Goal: Check status: Check status

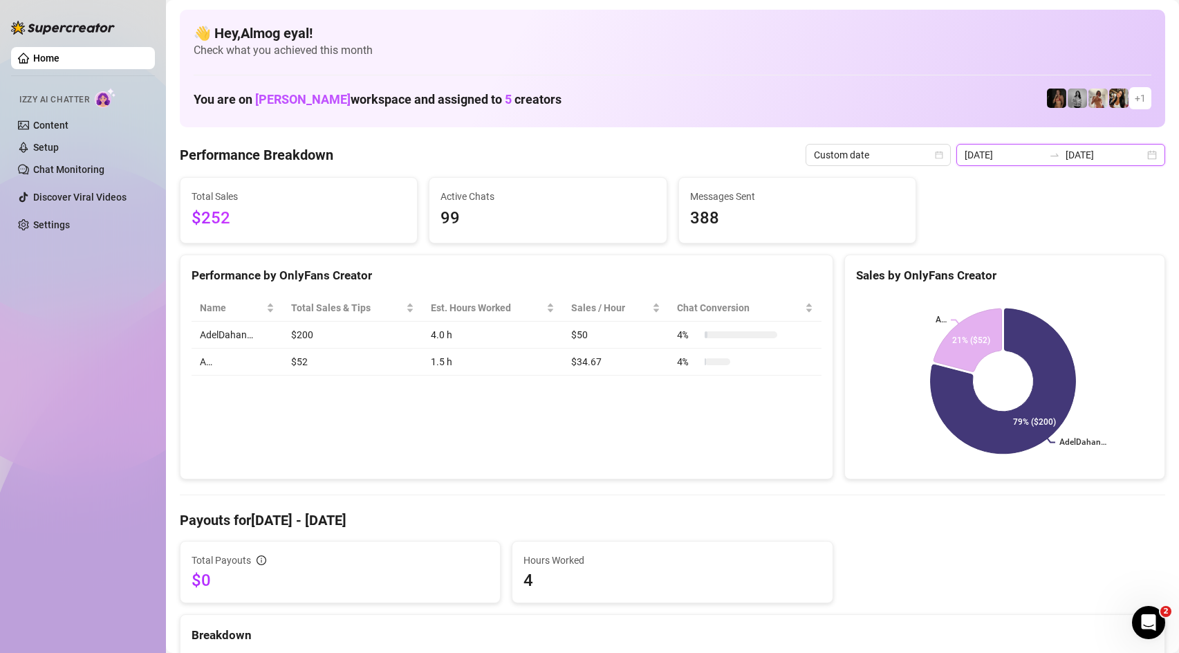
click at [1091, 153] on input "[DATE]" at bounding box center [1104, 154] width 79 height 15
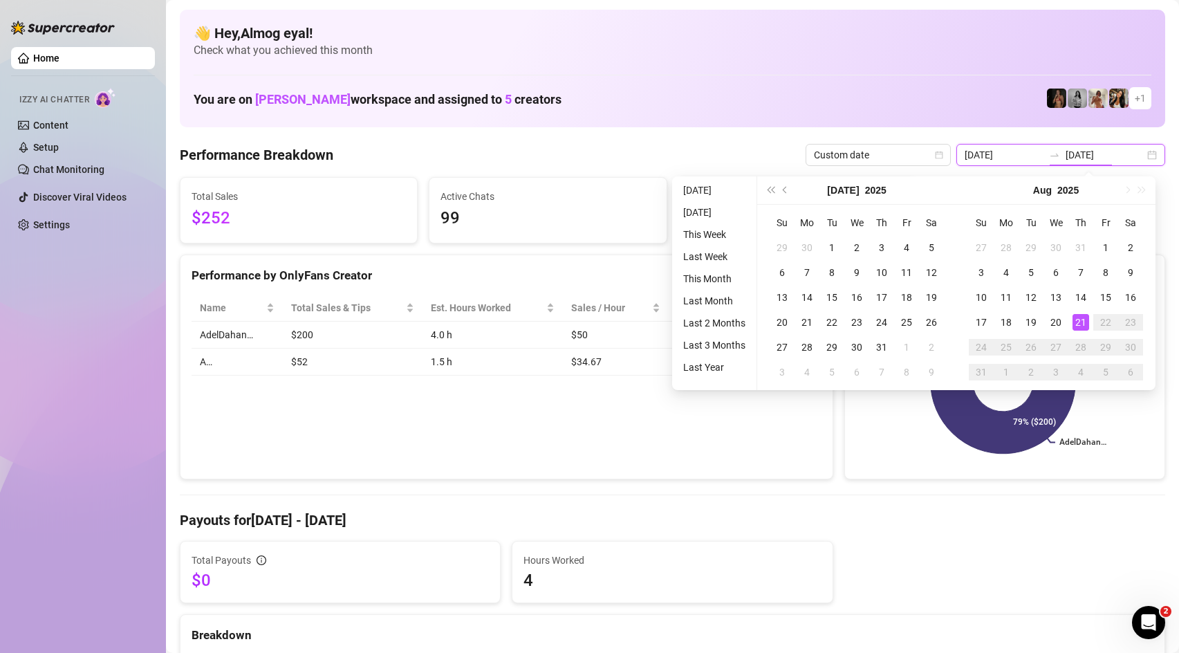
type input "[DATE]"
click at [1082, 319] on div "21" at bounding box center [1080, 322] width 17 height 17
type input "[DATE]"
click at [1065, 321] on td "20" at bounding box center [1055, 322] width 25 height 25
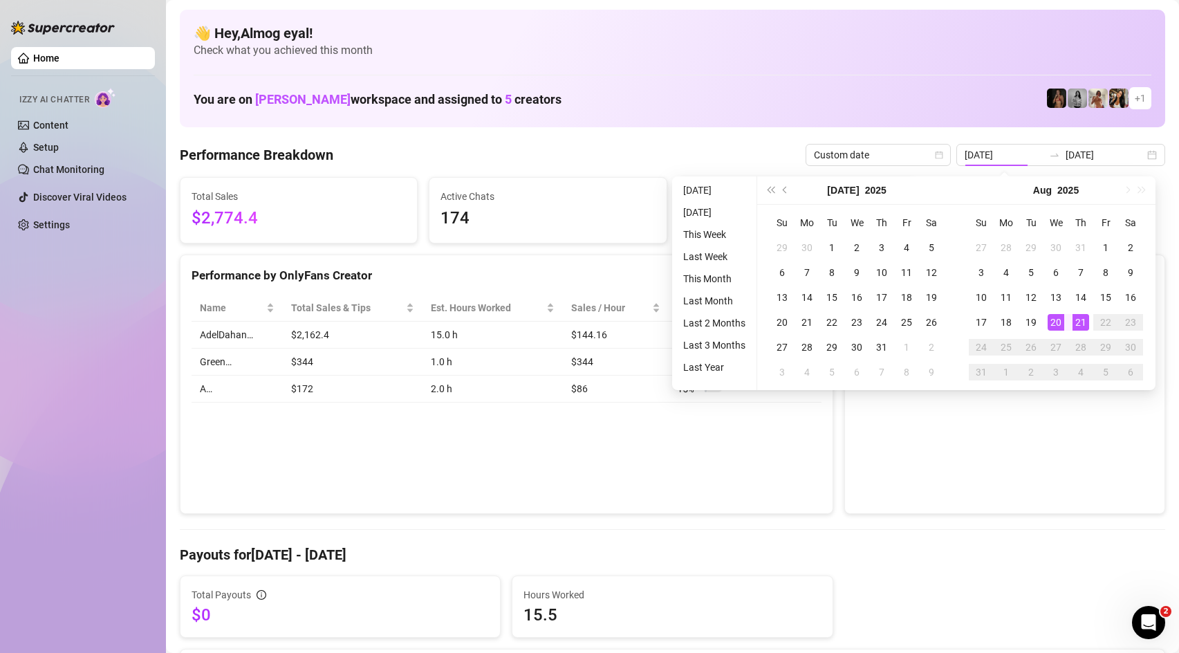
type input "[DATE]"
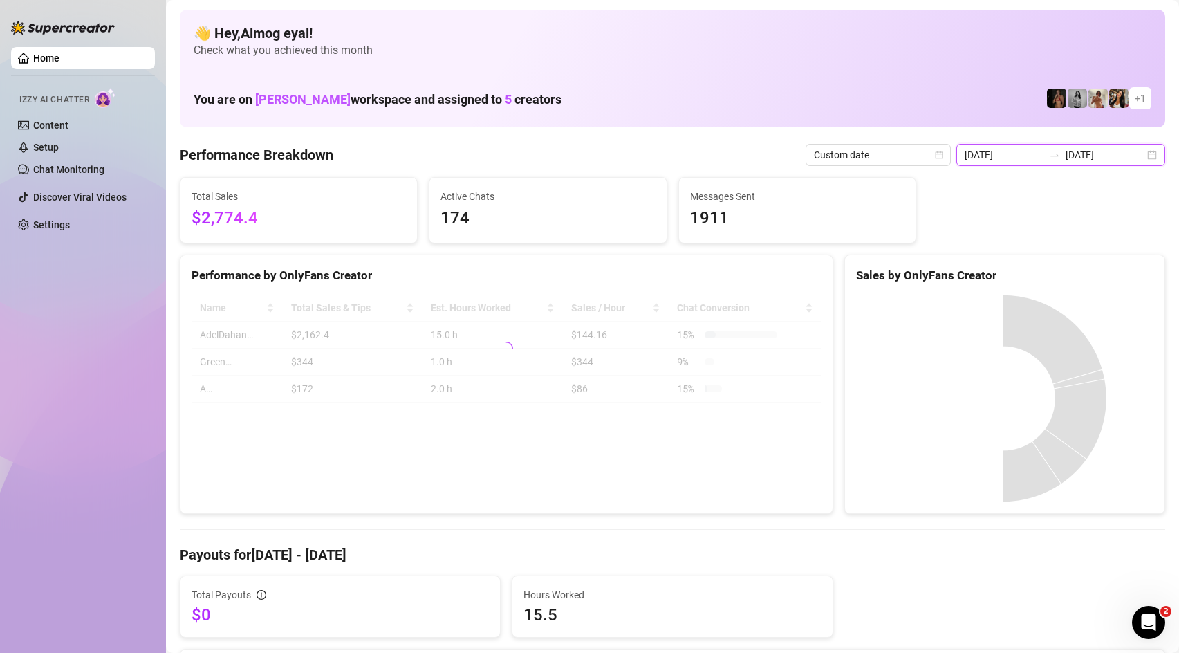
click at [1125, 155] on input "[DATE]" at bounding box center [1104, 154] width 79 height 15
click at [1093, 156] on input "[DATE]" at bounding box center [1104, 154] width 79 height 15
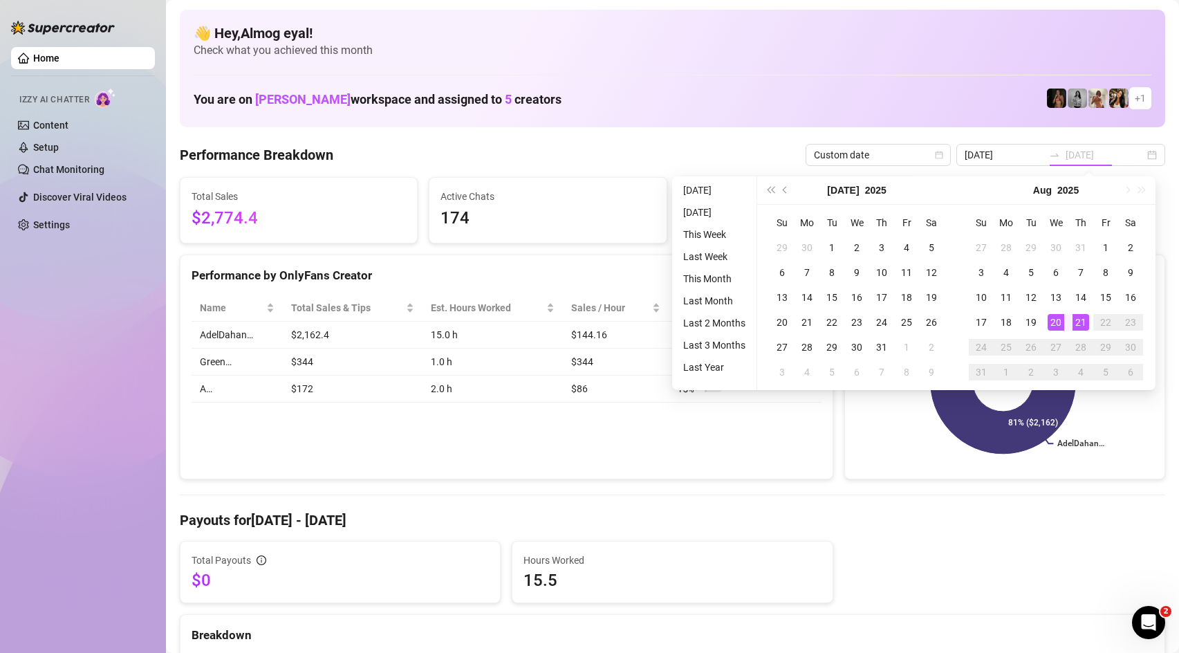
click at [1082, 317] on div "21" at bounding box center [1080, 322] width 17 height 17
type input "[DATE]"
click at [1085, 319] on div "21" at bounding box center [1080, 322] width 17 height 17
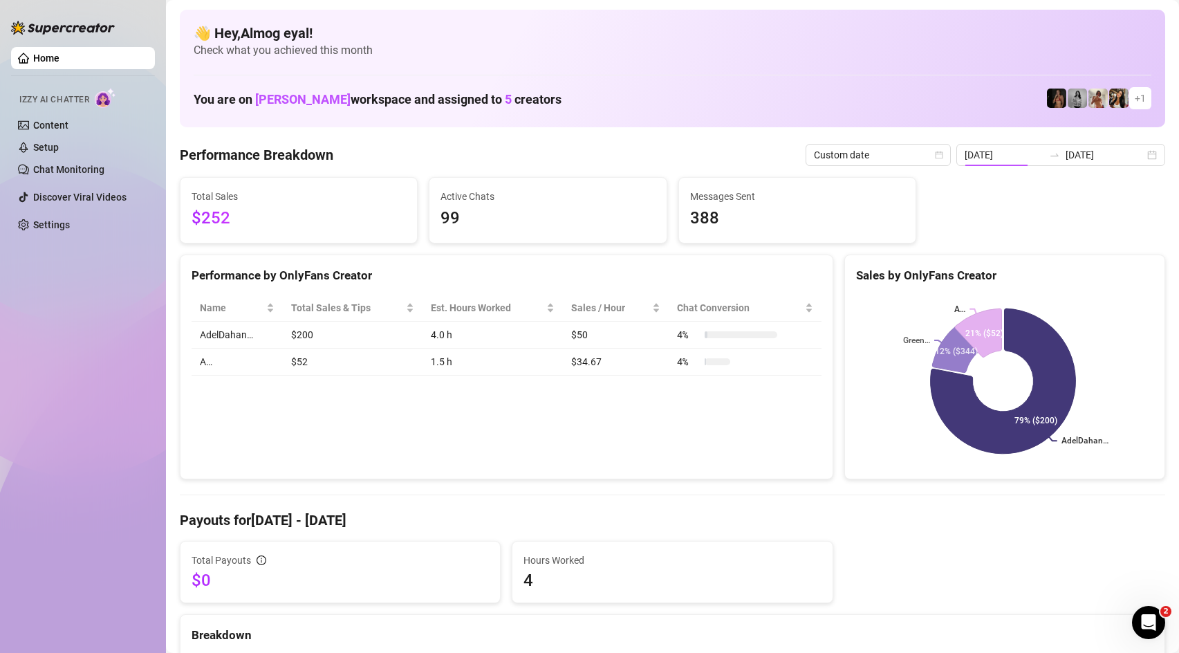
type input "[DATE]"
click at [1107, 154] on input "[DATE]" at bounding box center [1104, 154] width 79 height 15
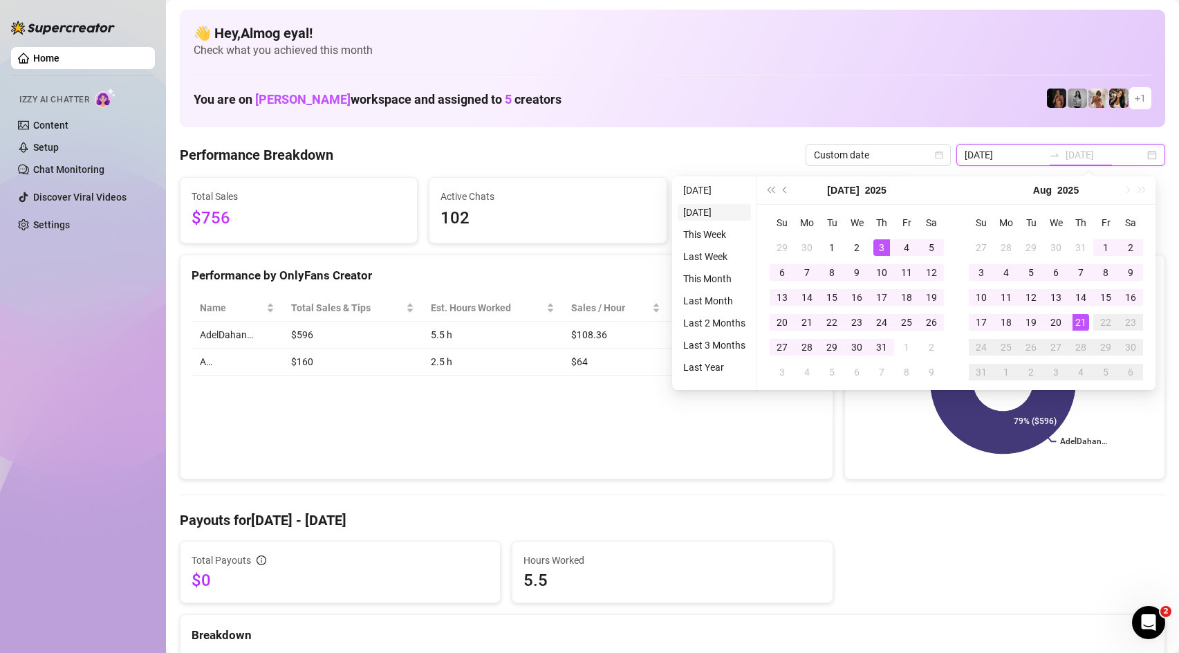
type input "[DATE]"
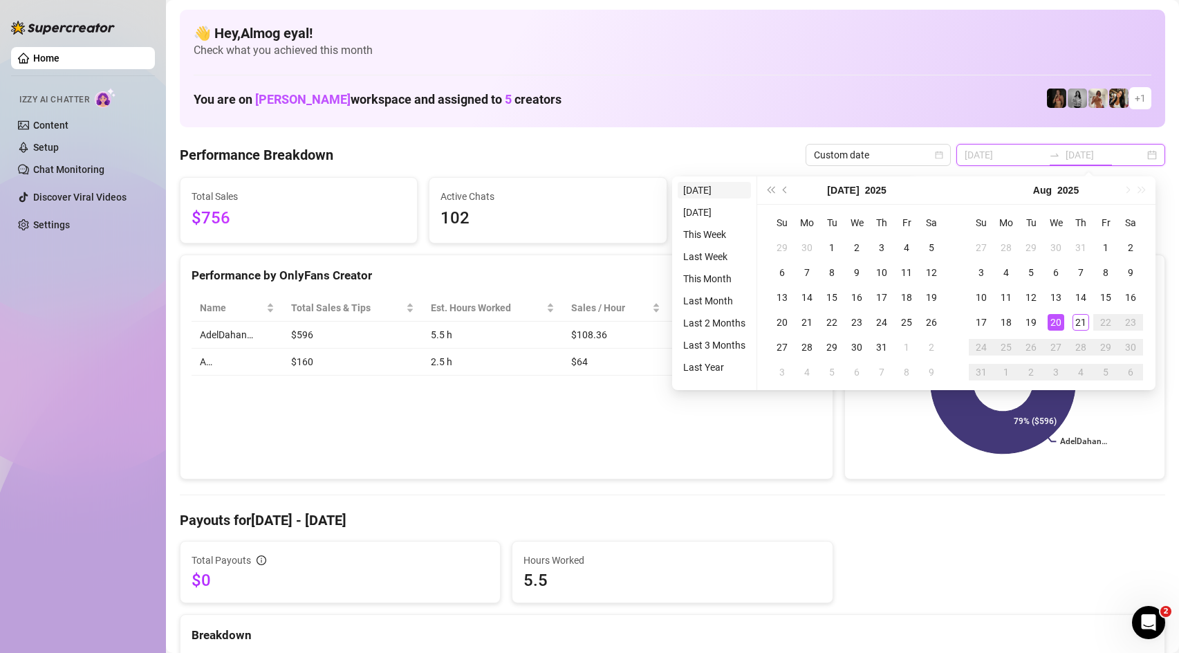
type input "[DATE]"
click at [696, 193] on li "[DATE]" at bounding box center [713, 190] width 73 height 17
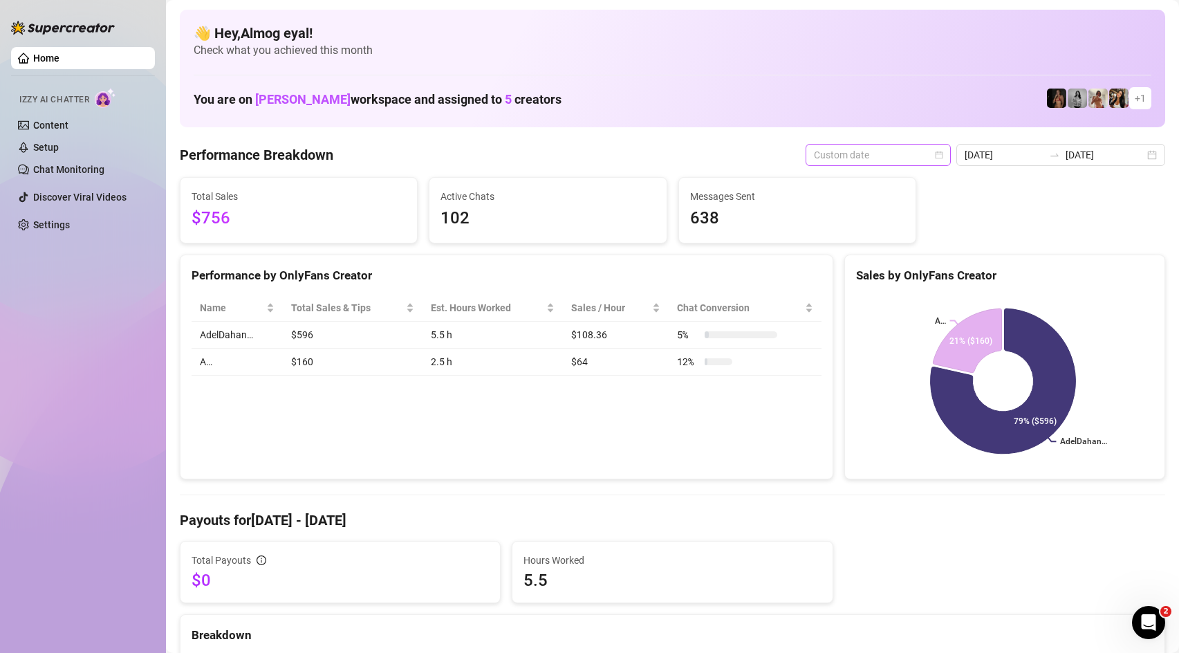
click at [874, 149] on span "Custom date" at bounding box center [878, 154] width 129 height 21
click at [872, 185] on div "Last 24 hours" at bounding box center [900, 182] width 123 height 15
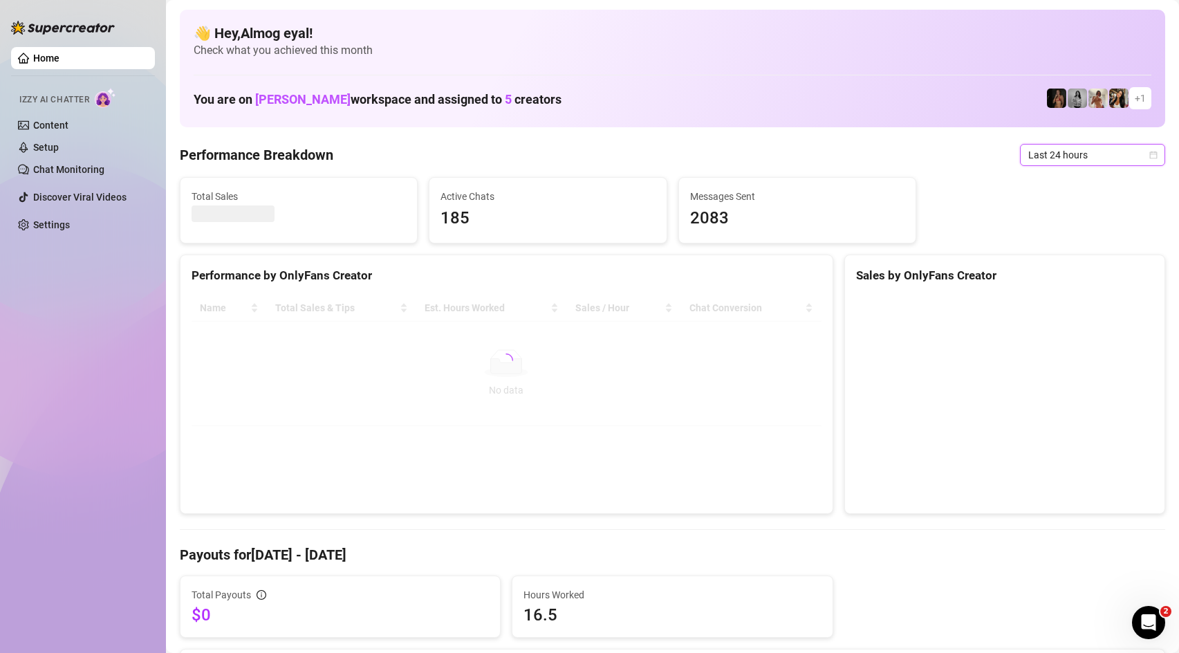
click at [1046, 153] on span "Last 24 hours" at bounding box center [1092, 154] width 129 height 21
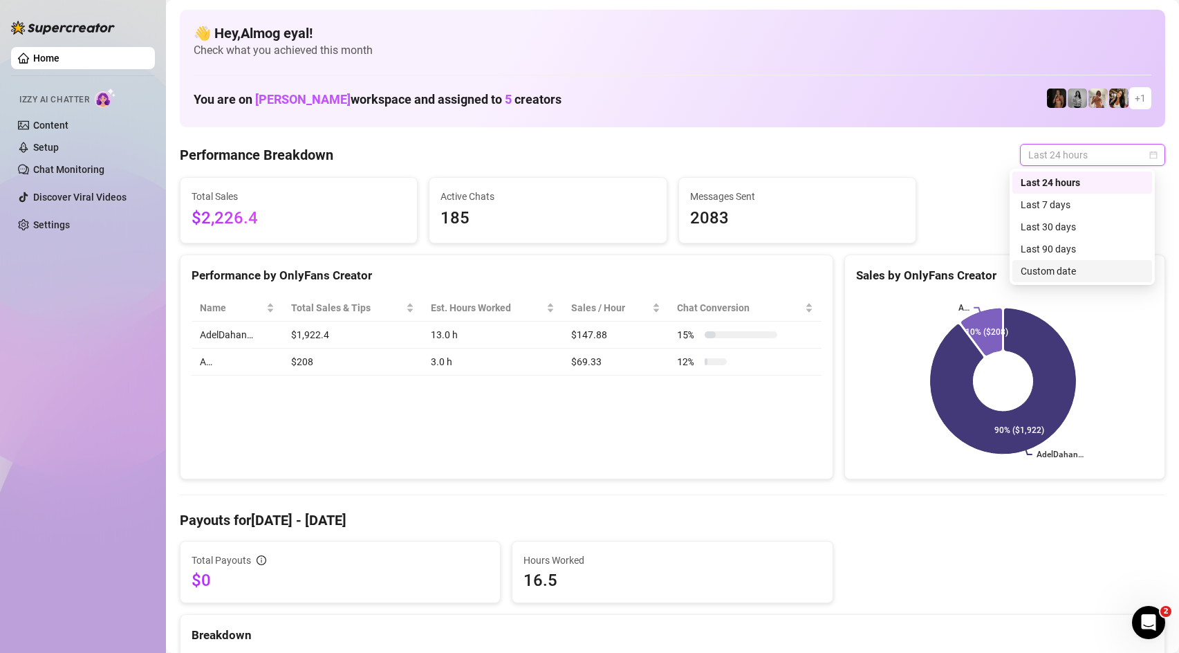
click at [1078, 270] on div "Custom date" at bounding box center [1081, 270] width 123 height 15
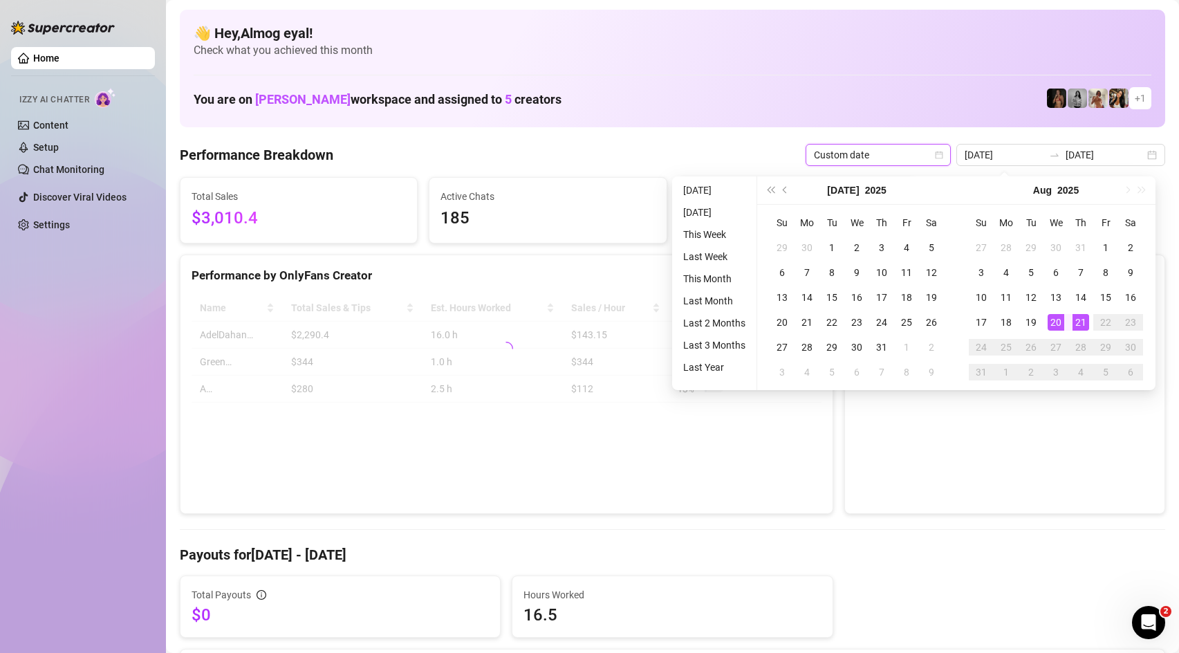
click at [901, 158] on span "Custom date" at bounding box center [878, 154] width 129 height 21
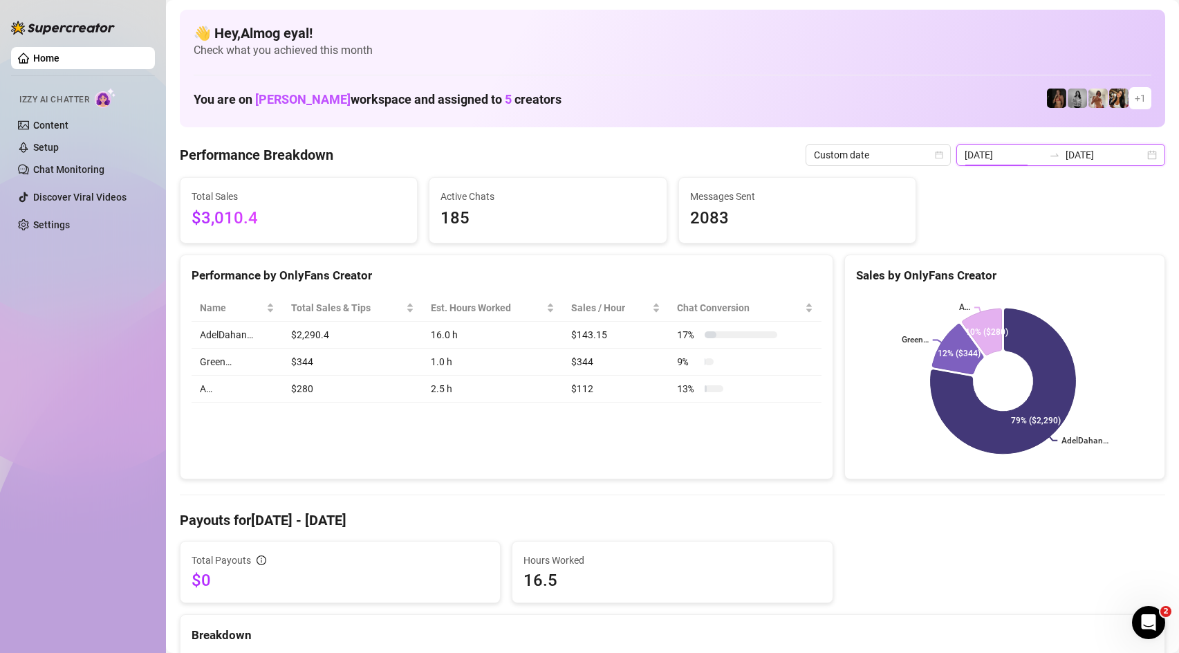
click at [1007, 155] on input "[DATE]" at bounding box center [1003, 154] width 79 height 15
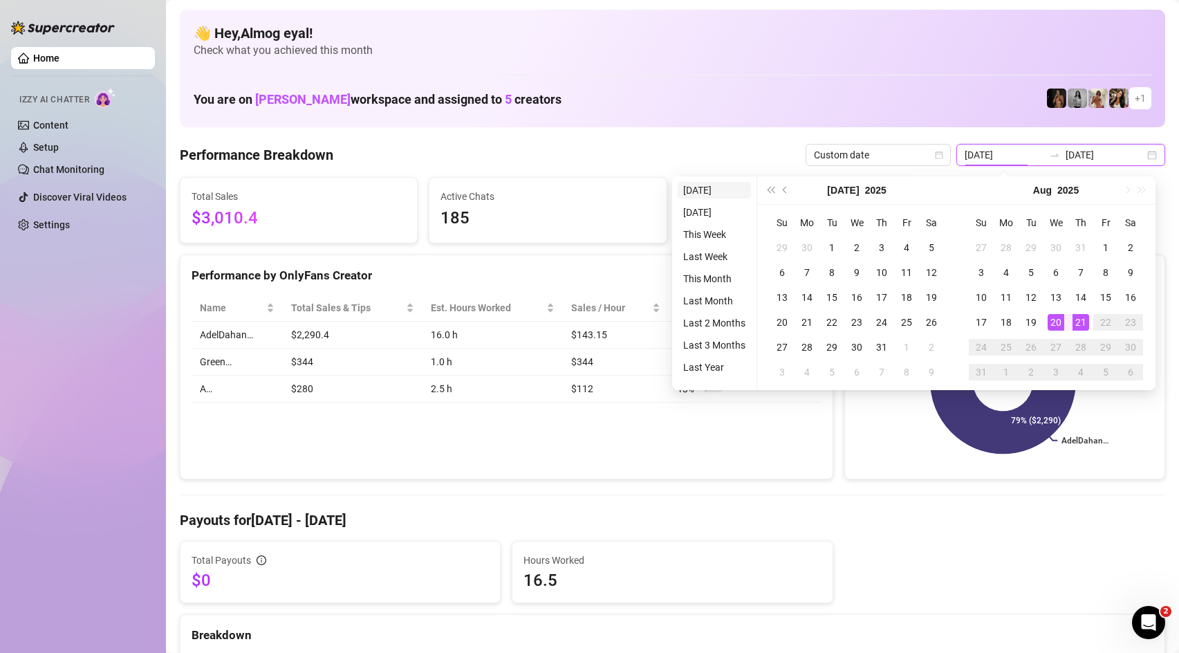
type input "[DATE]"
click at [733, 196] on li "[DATE]" at bounding box center [713, 190] width 73 height 17
type input "[DATE]"
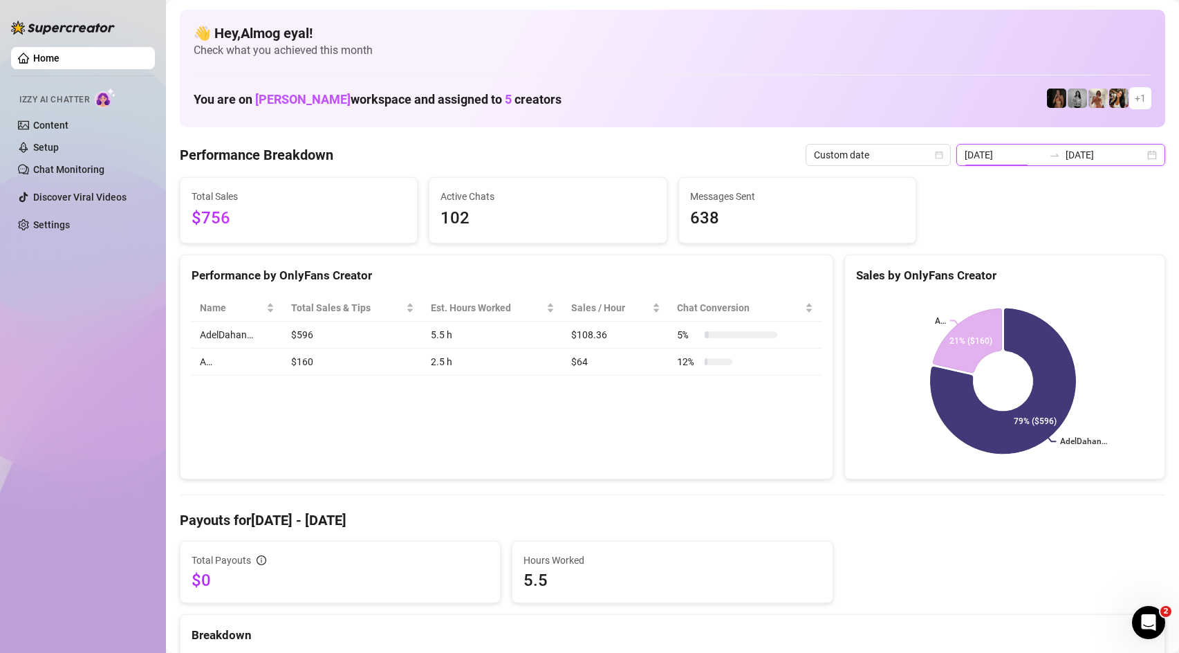
click at [1038, 155] on input "[DATE]" at bounding box center [1003, 154] width 79 height 15
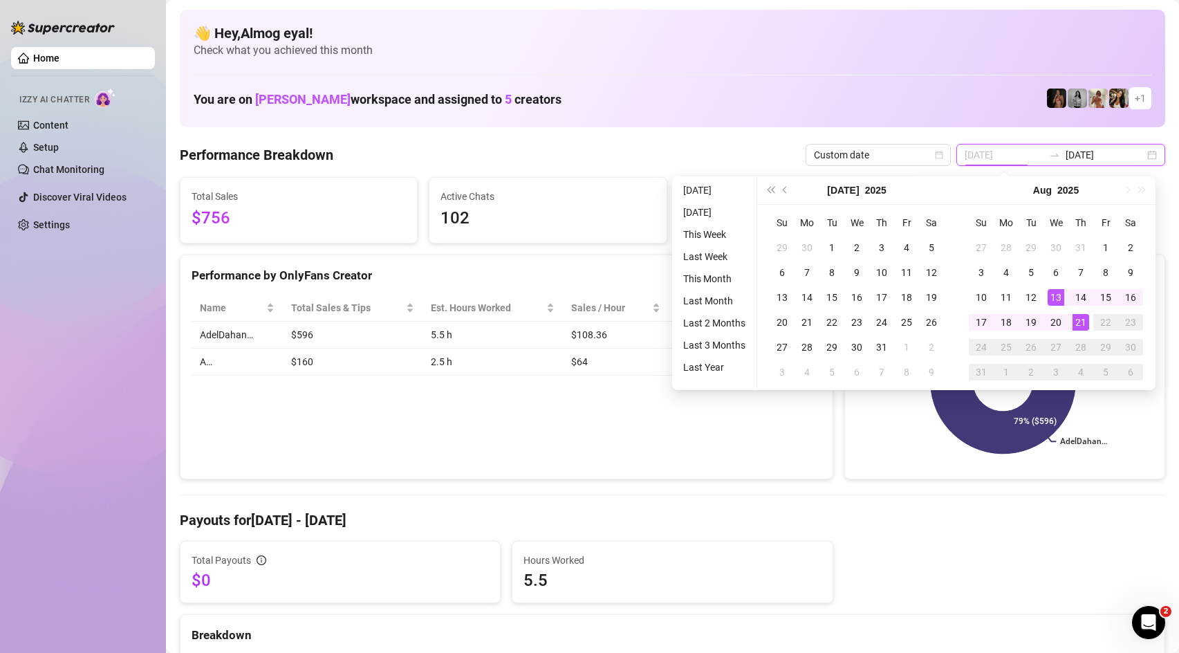
type input "[DATE]"
click at [1079, 317] on div "21" at bounding box center [1080, 322] width 17 height 17
type input "[DATE]"
click at [1060, 319] on div "20" at bounding box center [1055, 322] width 17 height 17
type input "[DATE]"
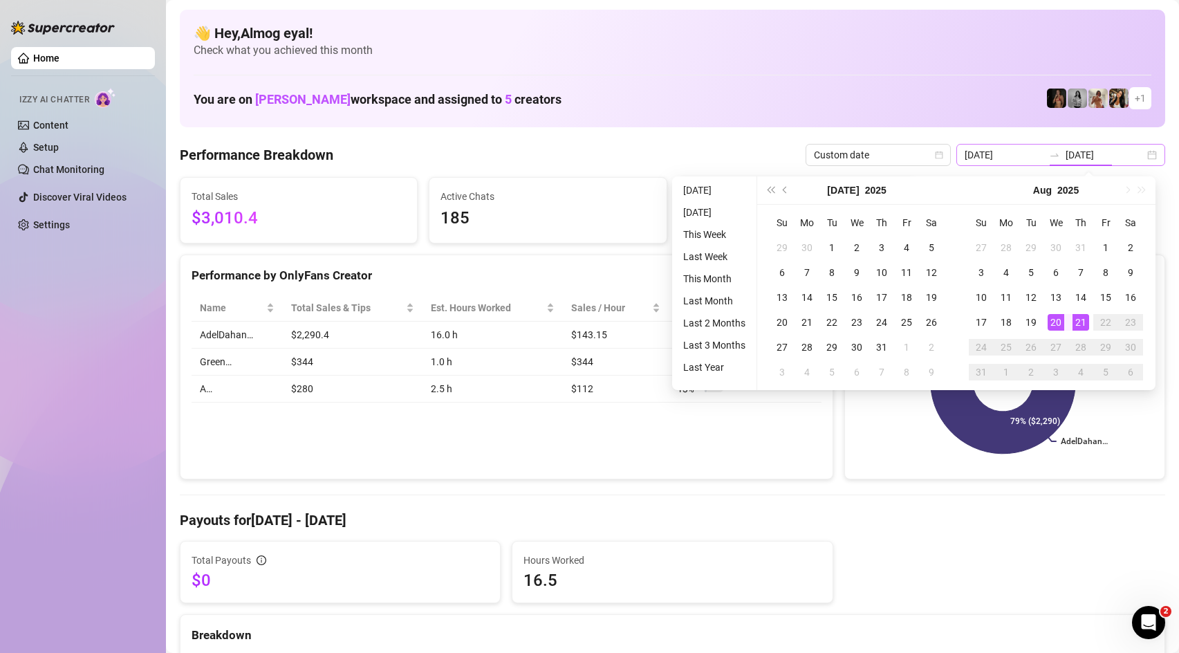
type input "[DATE]"
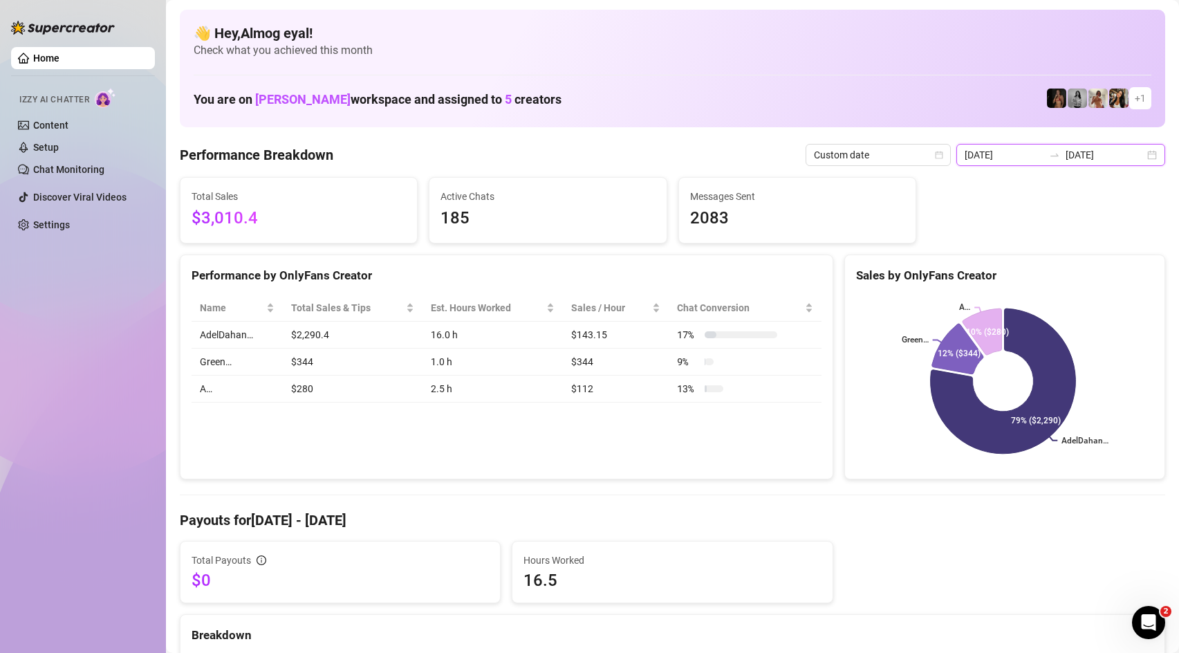
click at [1072, 152] on input "[DATE]" at bounding box center [1104, 154] width 79 height 15
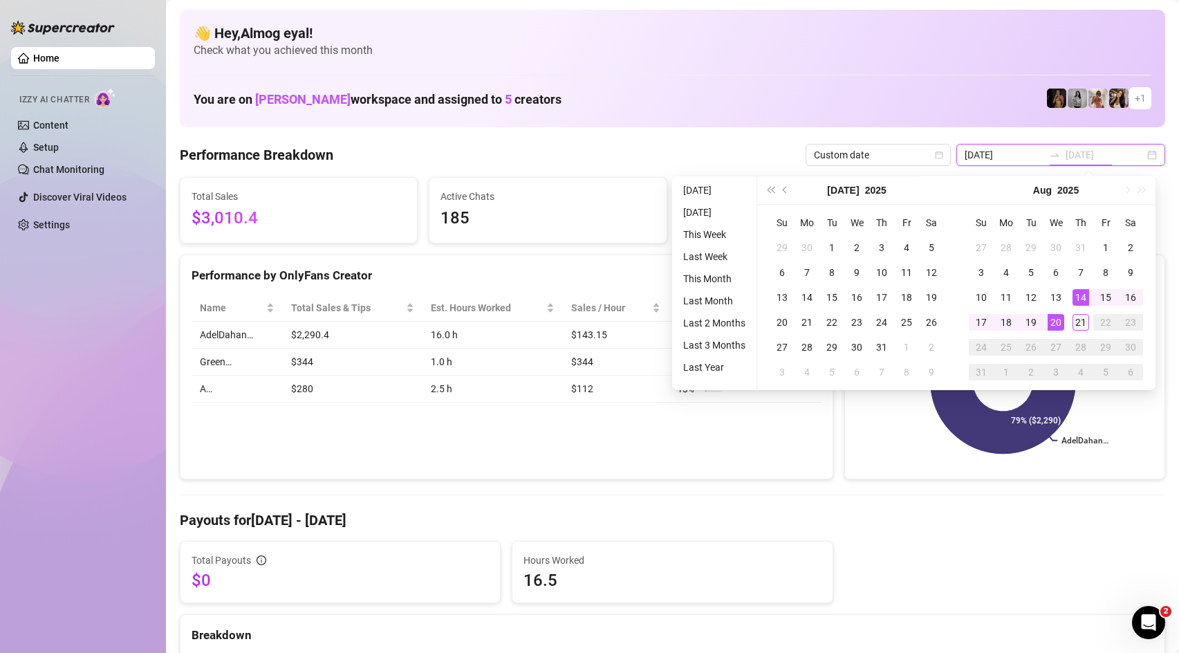
type input "[DATE]"
click at [1081, 322] on div "21" at bounding box center [1080, 322] width 17 height 17
click at [975, 516] on h4 "Payouts for [DATE] - [DATE]" at bounding box center [672, 519] width 985 height 19
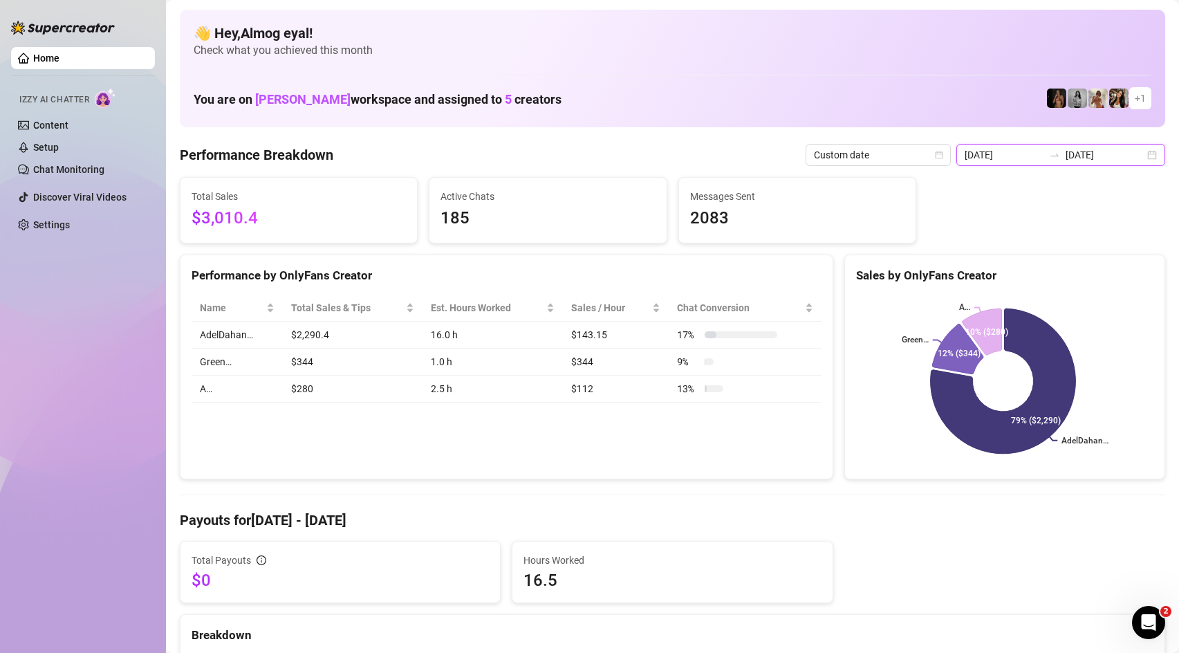
click at [1033, 158] on input "[DATE]" at bounding box center [1003, 154] width 79 height 15
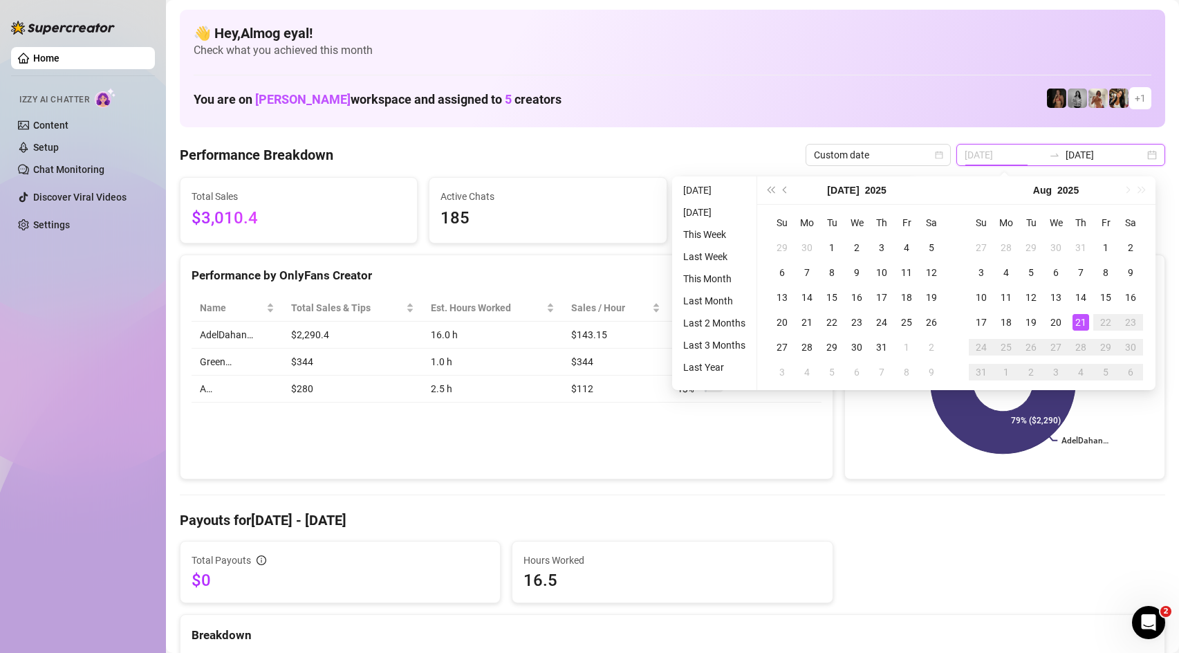
type input "[DATE]"
click at [1081, 319] on div "21" at bounding box center [1080, 322] width 17 height 17
click at [1081, 319] on rect at bounding box center [1003, 380] width 294 height 173
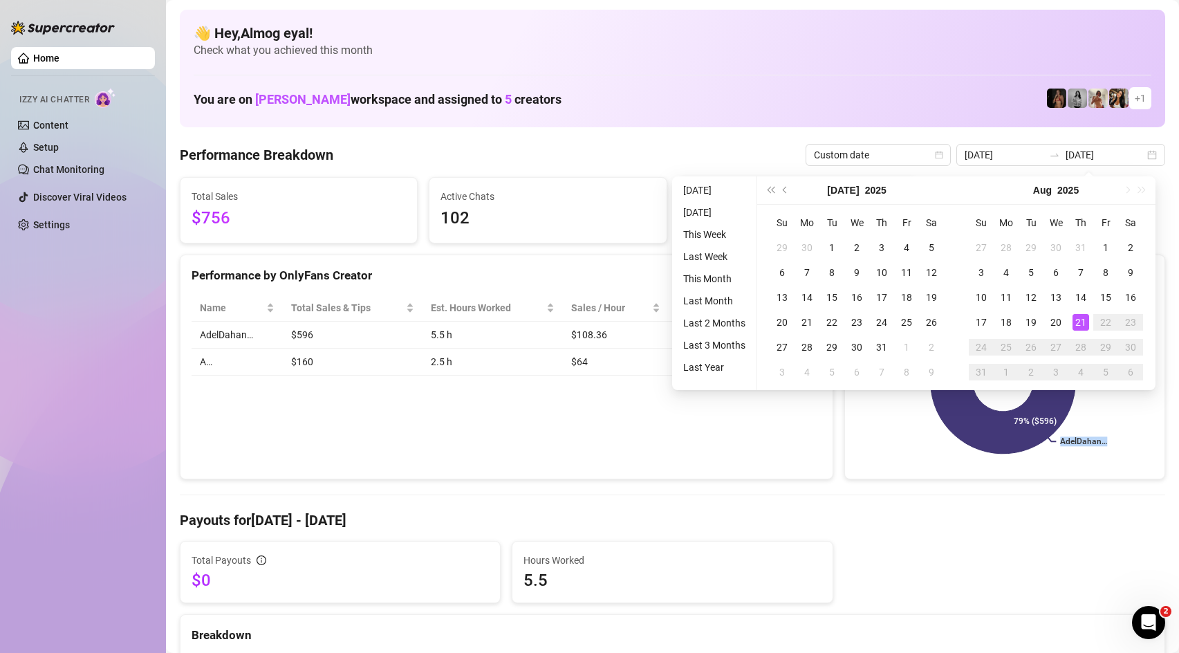
type input "[DATE]"
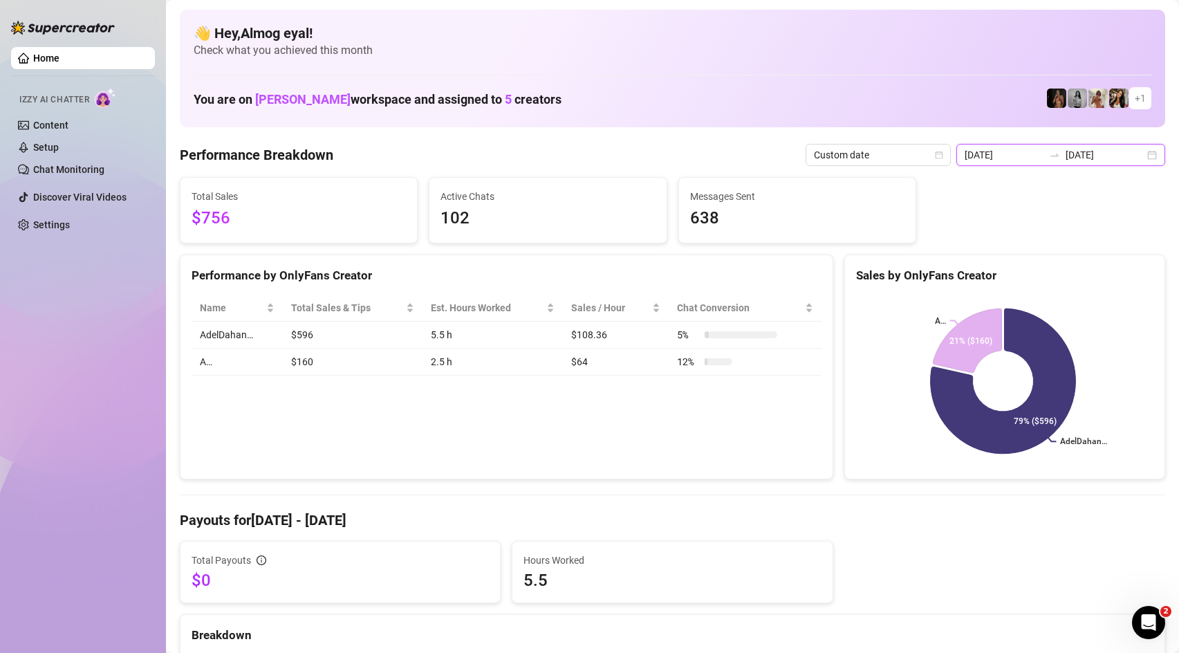
click at [1077, 153] on input "[DATE]" at bounding box center [1104, 154] width 79 height 15
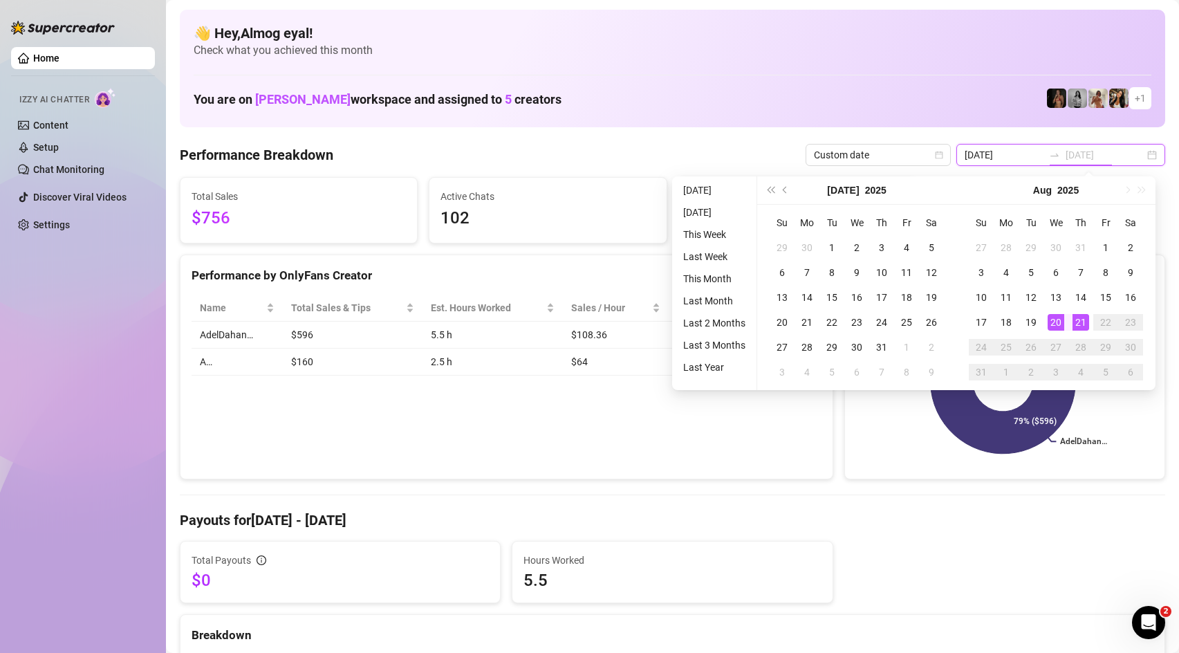
type input "[DATE]"
click at [1059, 328] on div "20" at bounding box center [1055, 322] width 17 height 17
type input "[DATE]"
click at [1079, 320] on div "21" at bounding box center [1080, 322] width 17 height 17
type input "[DATE]"
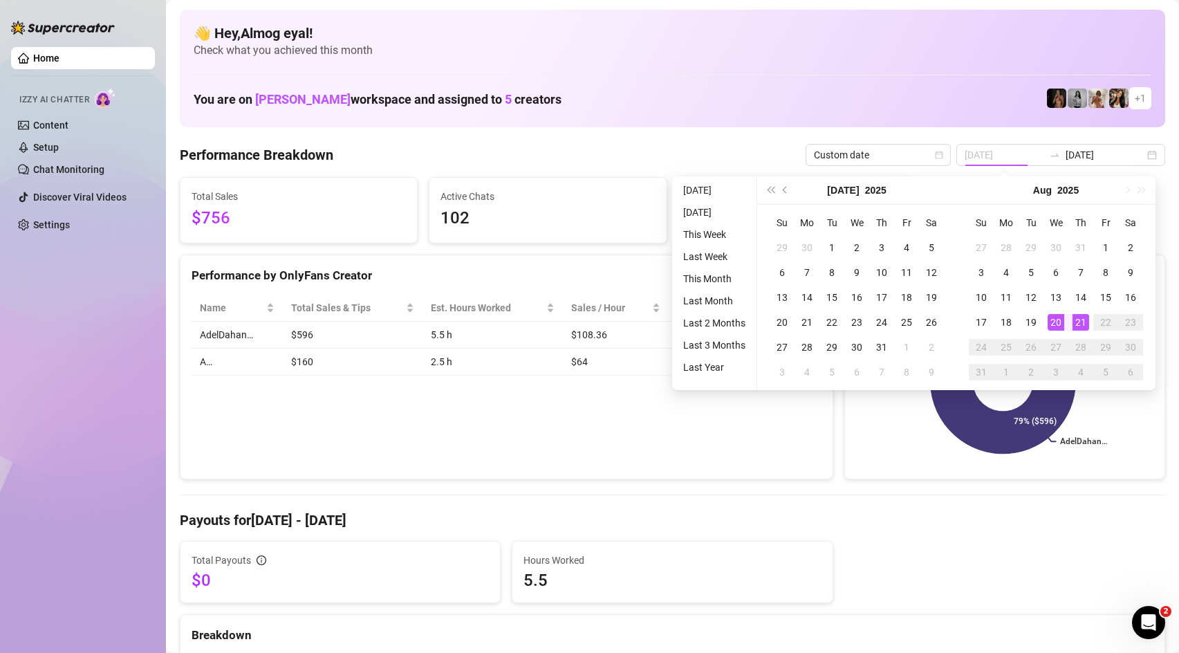
type input "[DATE]"
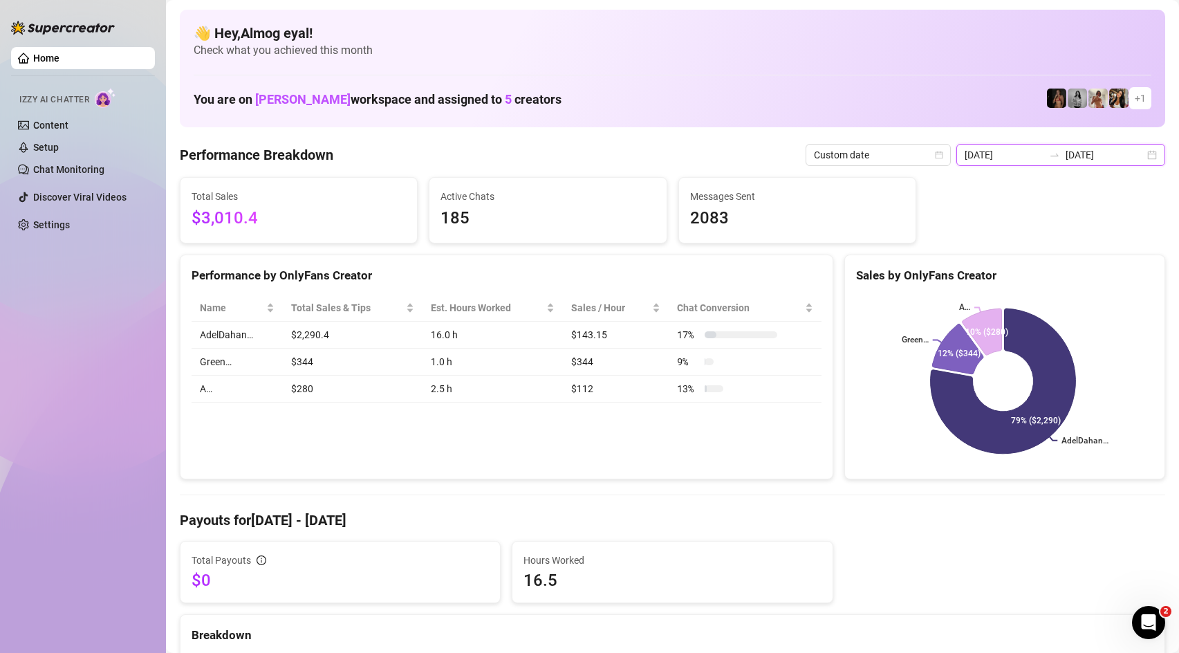
click at [1038, 158] on input "[DATE]" at bounding box center [1003, 154] width 79 height 15
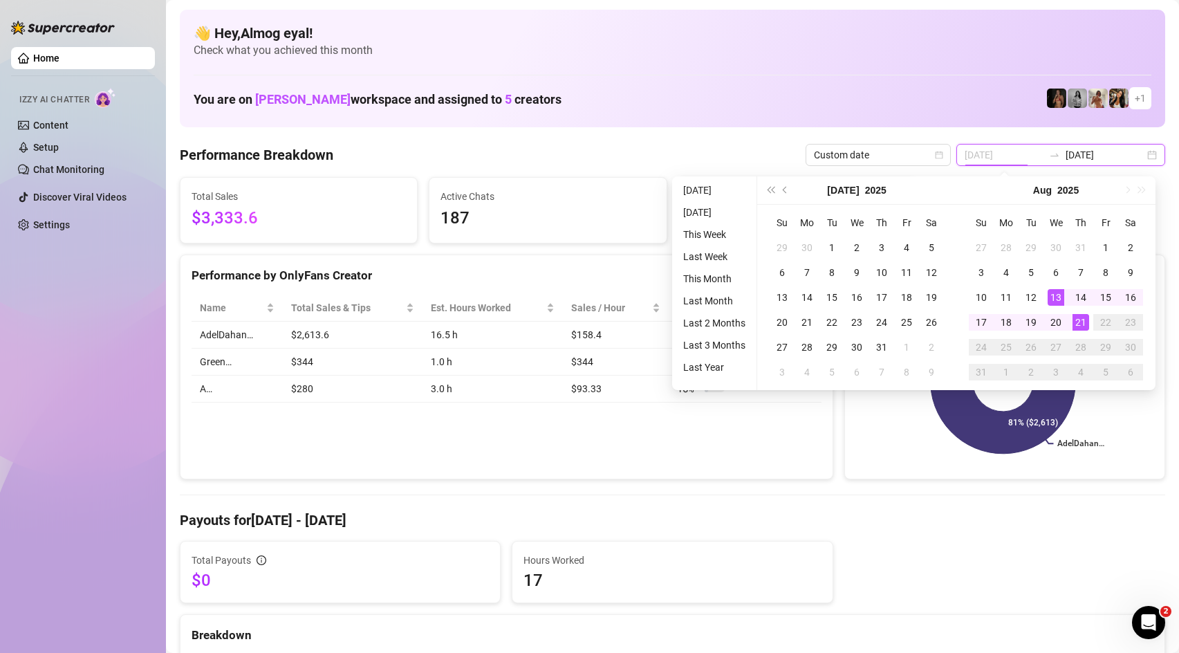
type input "[DATE]"
click at [1075, 320] on div "21" at bounding box center [1080, 322] width 17 height 17
type input "[DATE]"
click at [765, 415] on div "Performance by OnlyFans Creator Name Total Sales & Tips Est. Hours Worked Sales…" at bounding box center [506, 366] width 653 height 225
type input "[DATE]"
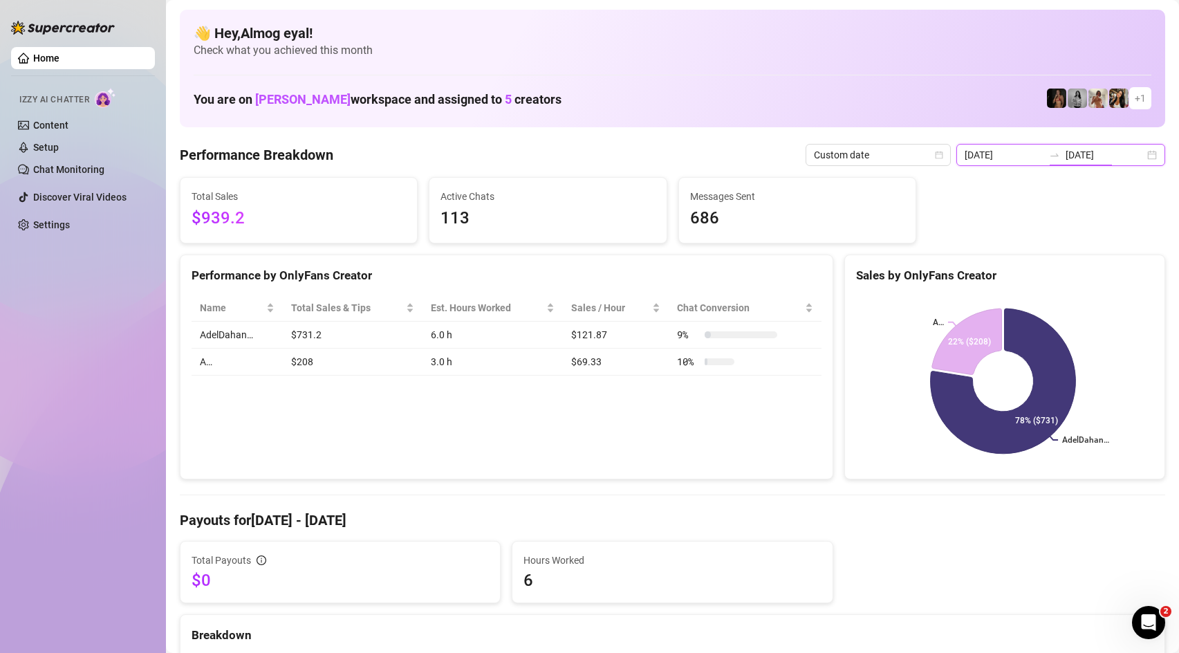
click at [1087, 160] on input "[DATE]" at bounding box center [1104, 154] width 79 height 15
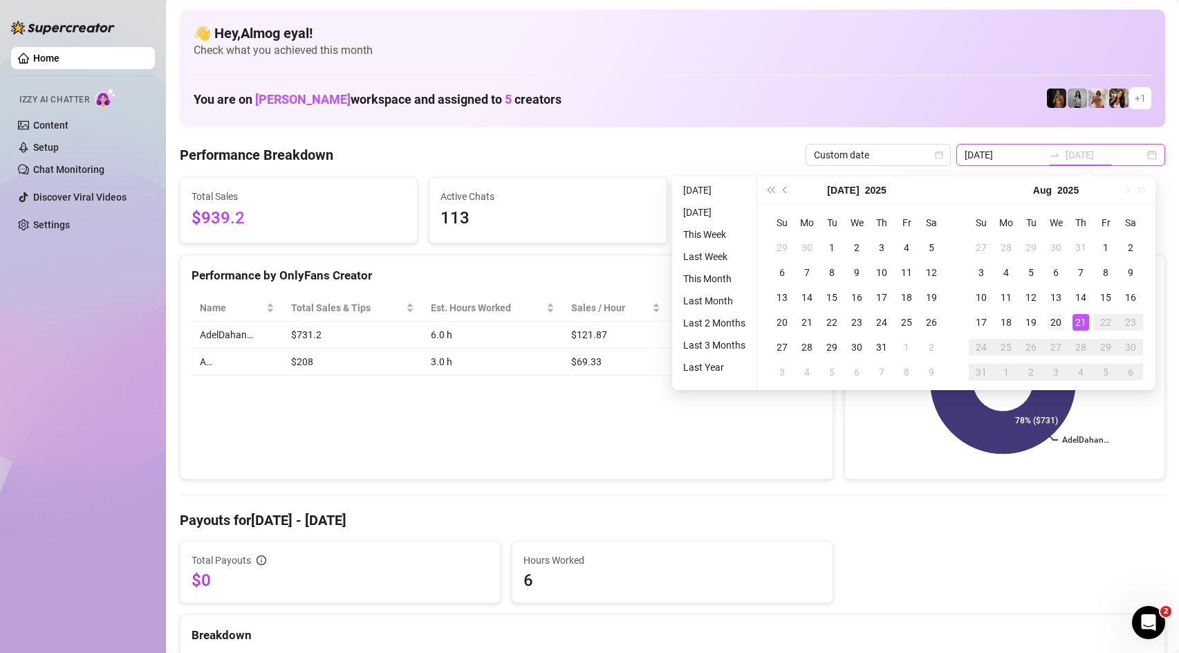
type input "[DATE]"
click at [1061, 319] on div "20" at bounding box center [1055, 322] width 17 height 17
type input "[DATE]"
click at [1076, 315] on div "21" at bounding box center [1080, 322] width 17 height 17
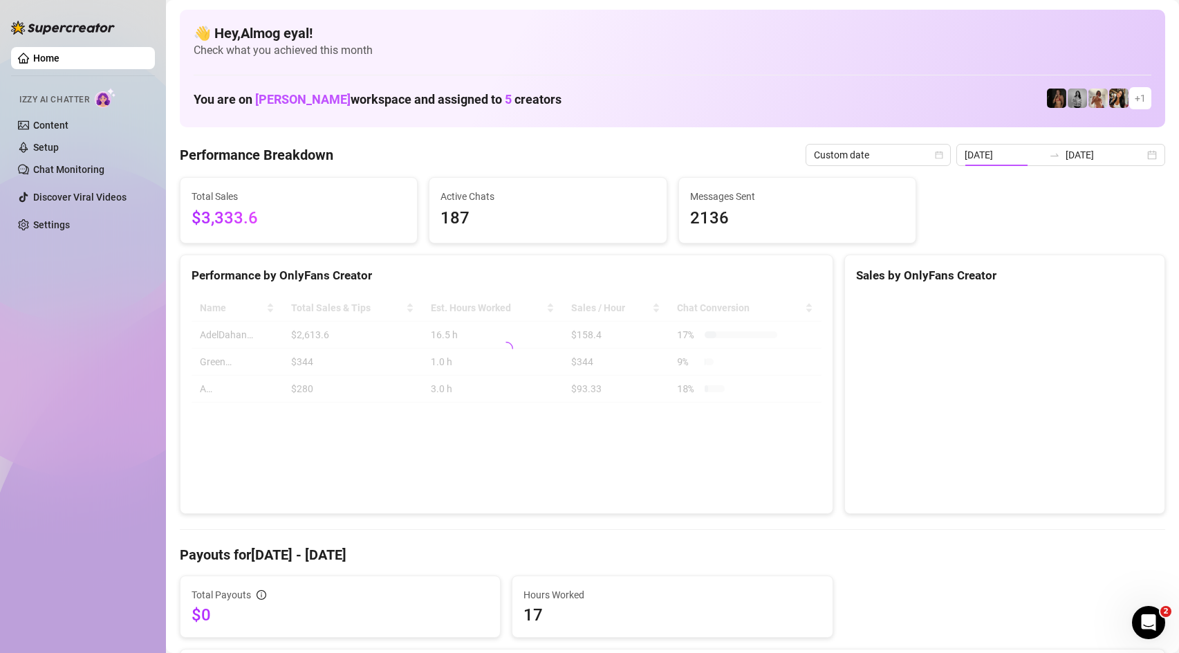
type input "[DATE]"
click at [1039, 157] on input "[DATE]" at bounding box center [1003, 154] width 79 height 15
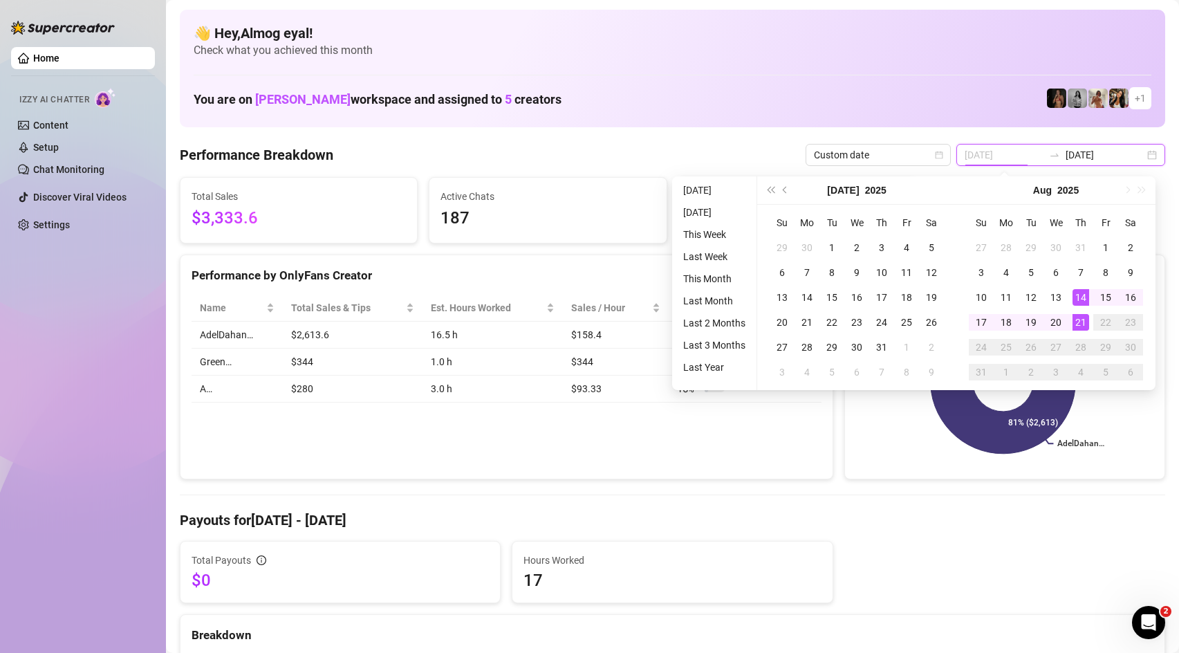
type input "[DATE]"
click at [1075, 321] on div "21" at bounding box center [1080, 322] width 17 height 17
type input "[DATE]"
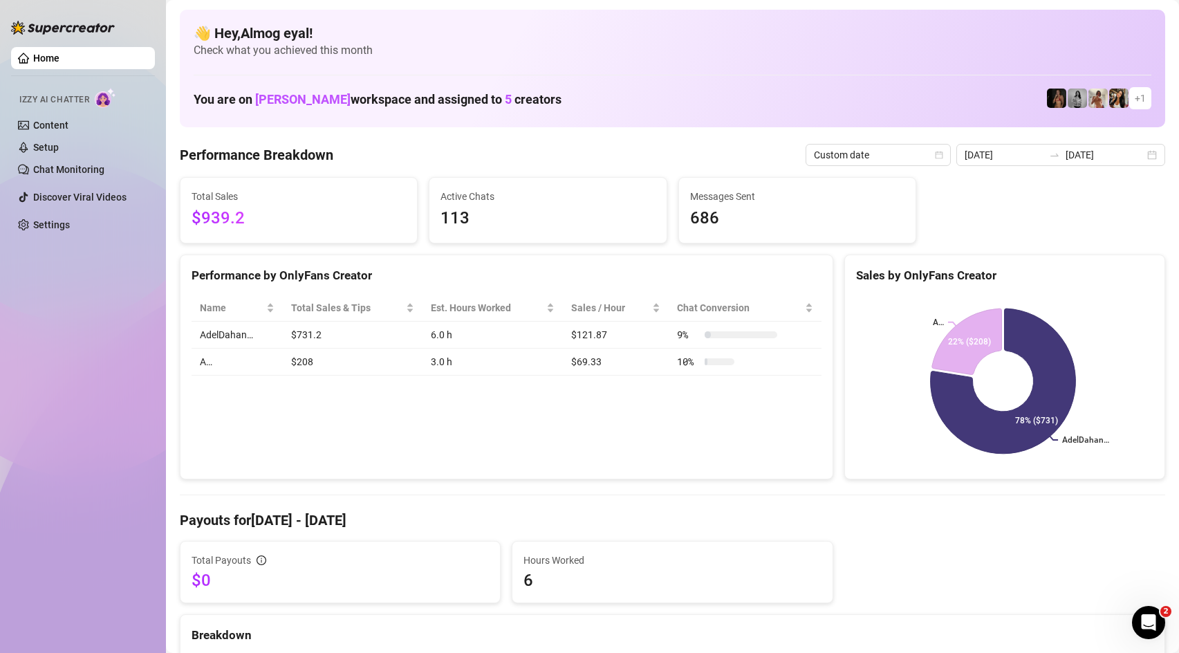
click at [919, 158] on span "Custom date" at bounding box center [878, 154] width 129 height 21
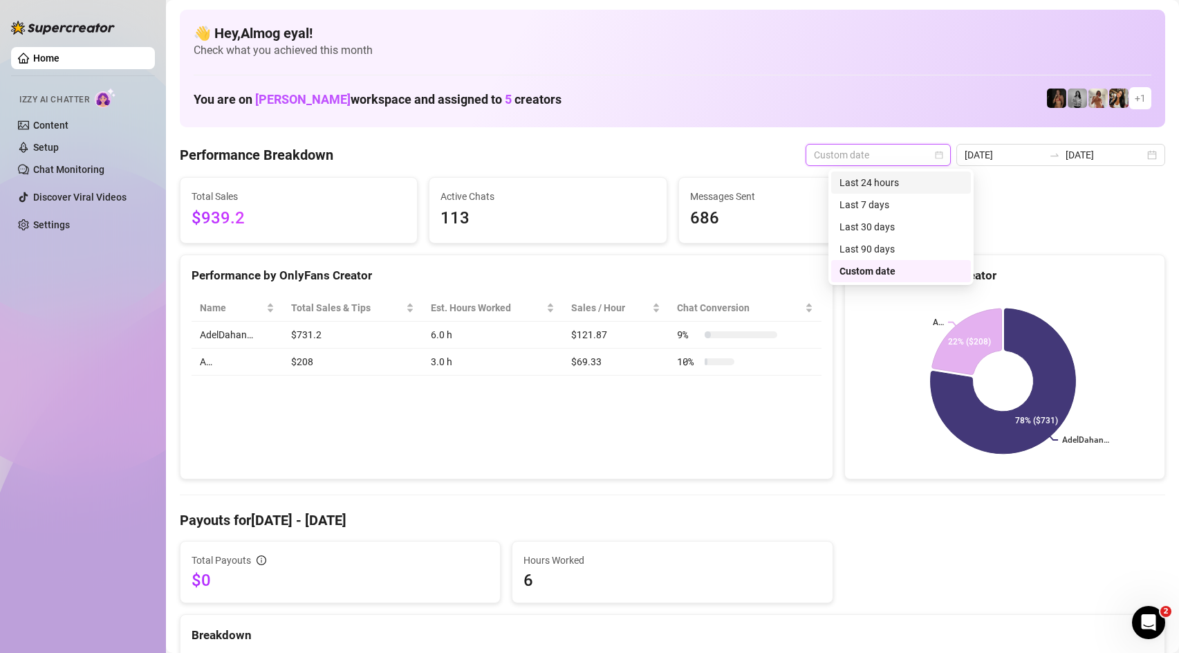
click at [901, 179] on div "Last 24 hours" at bounding box center [900, 182] width 123 height 15
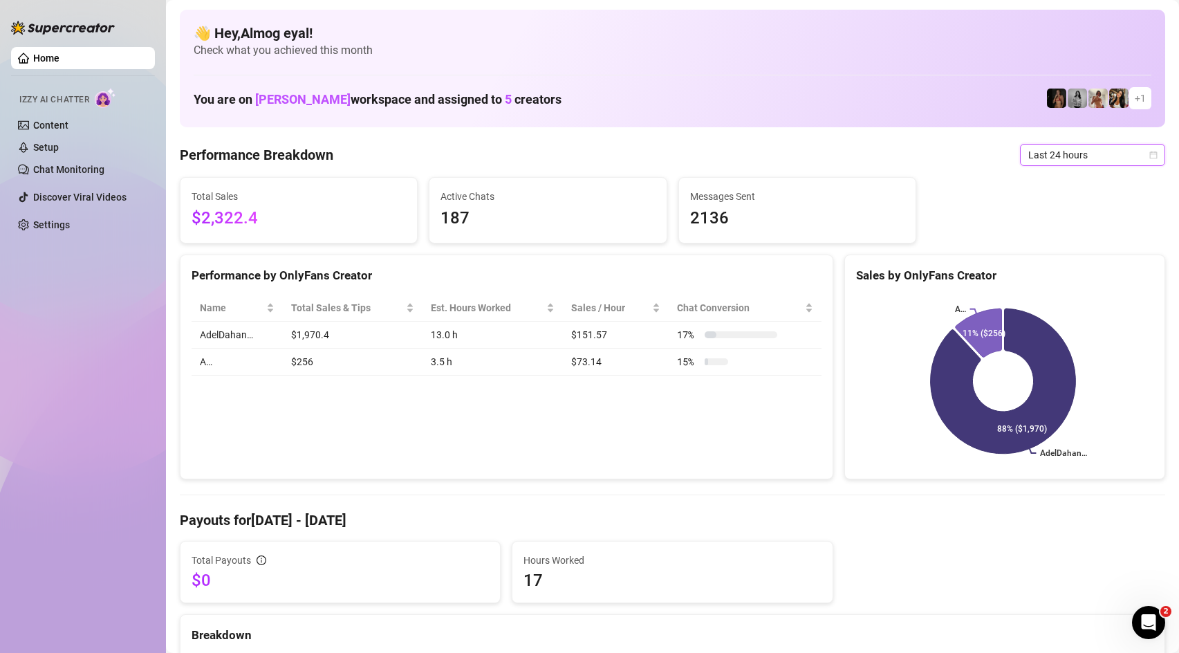
click at [1081, 148] on span "Last 24 hours" at bounding box center [1092, 154] width 129 height 21
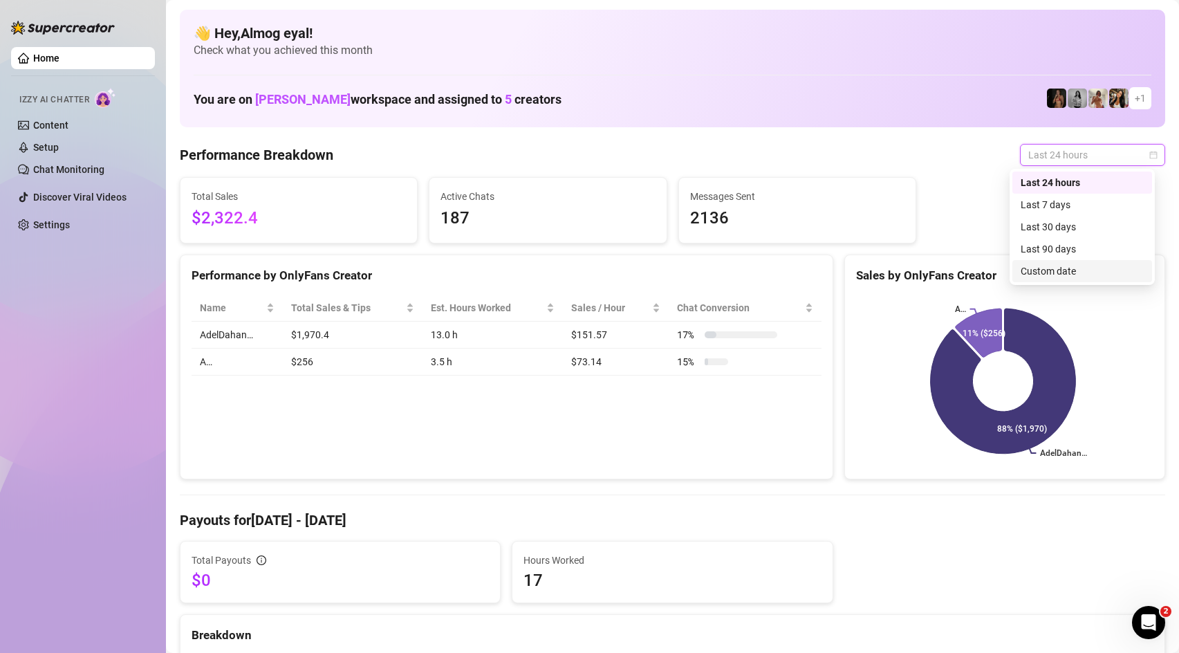
click at [1067, 269] on div "Custom date" at bounding box center [1081, 270] width 123 height 15
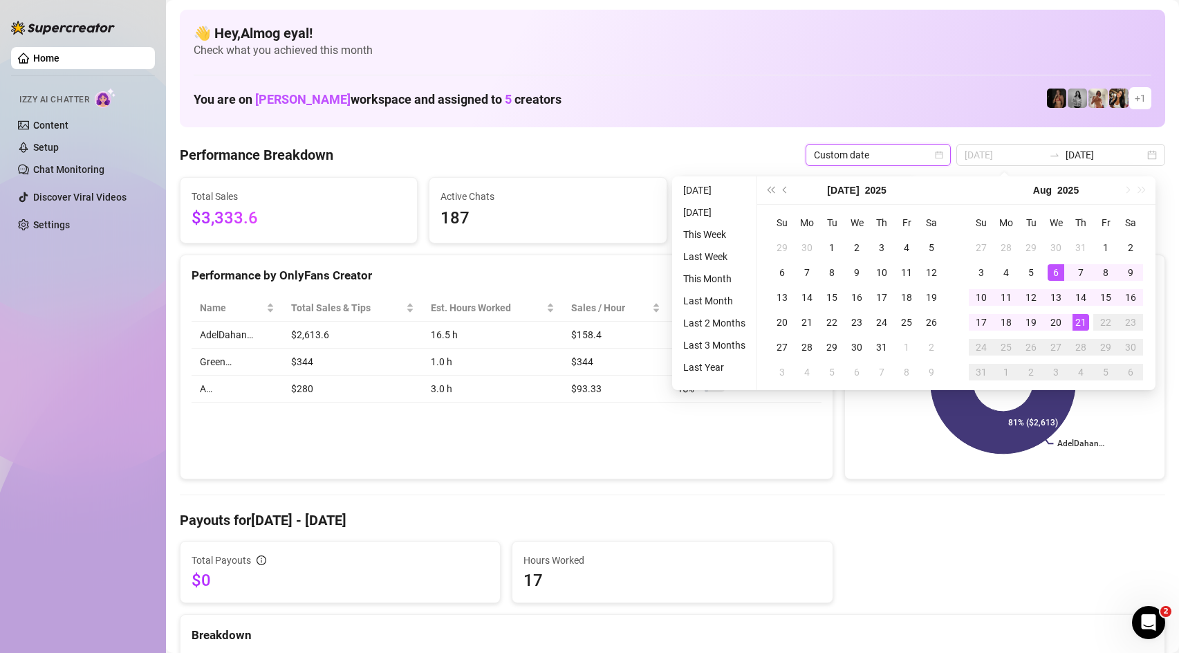
type input "[DATE]"
click at [1082, 324] on div "21" at bounding box center [1080, 322] width 17 height 17
type input "[DATE]"
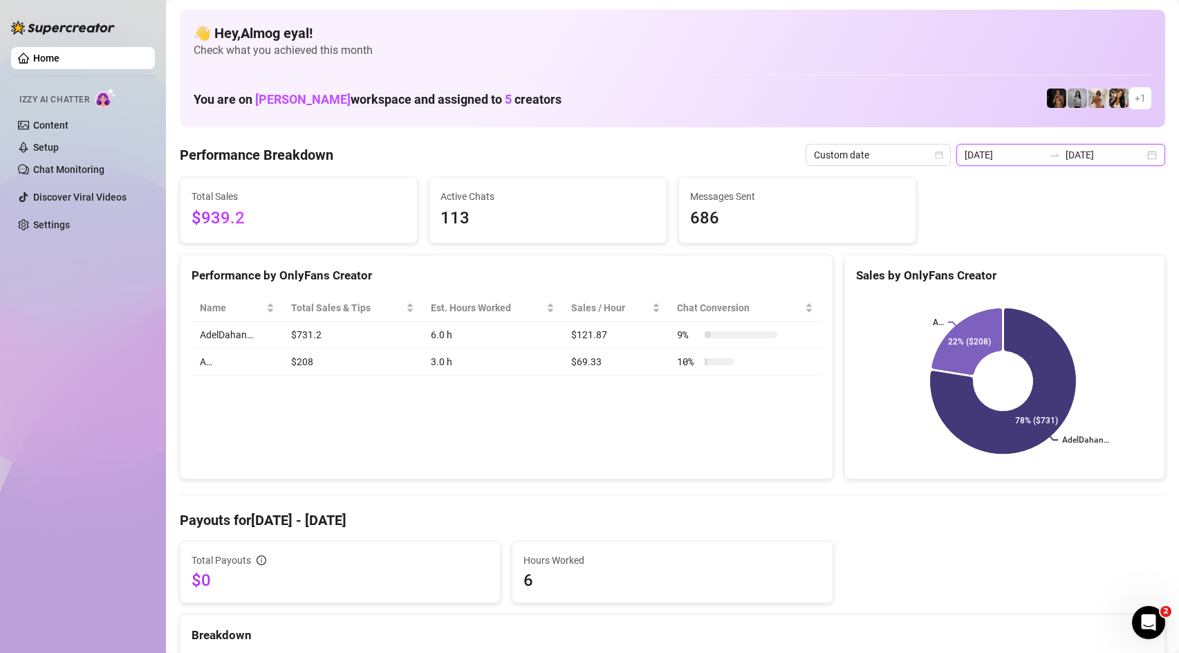
click at [1027, 153] on input "[DATE]" at bounding box center [1003, 154] width 79 height 15
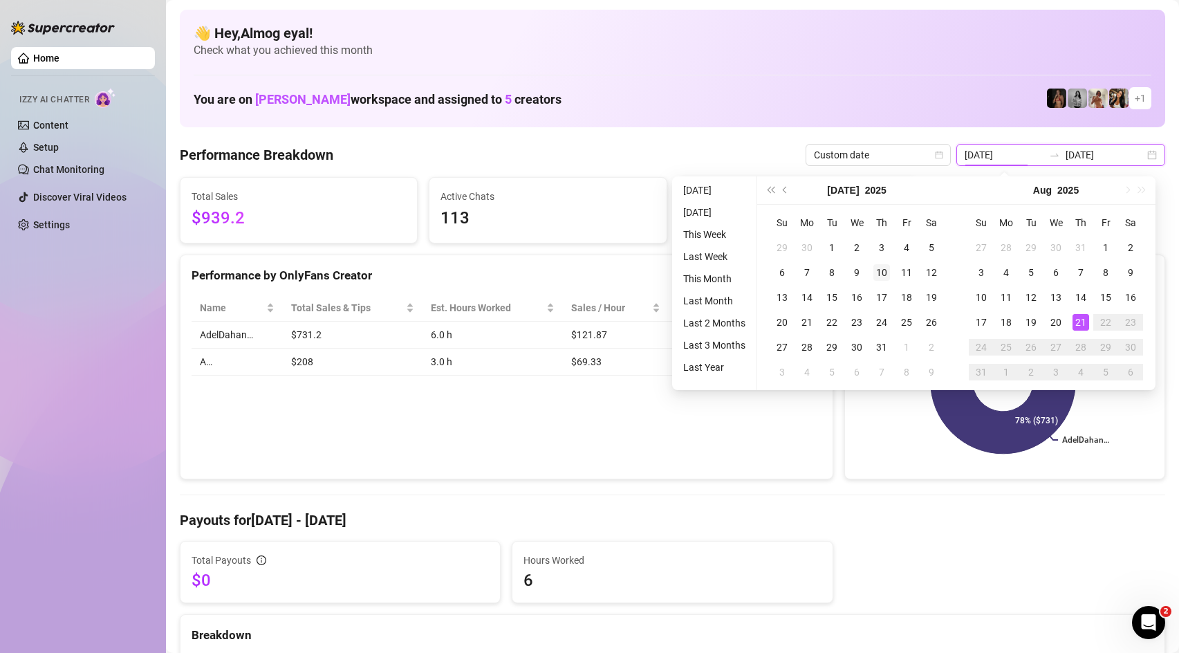
type input "[DATE]"
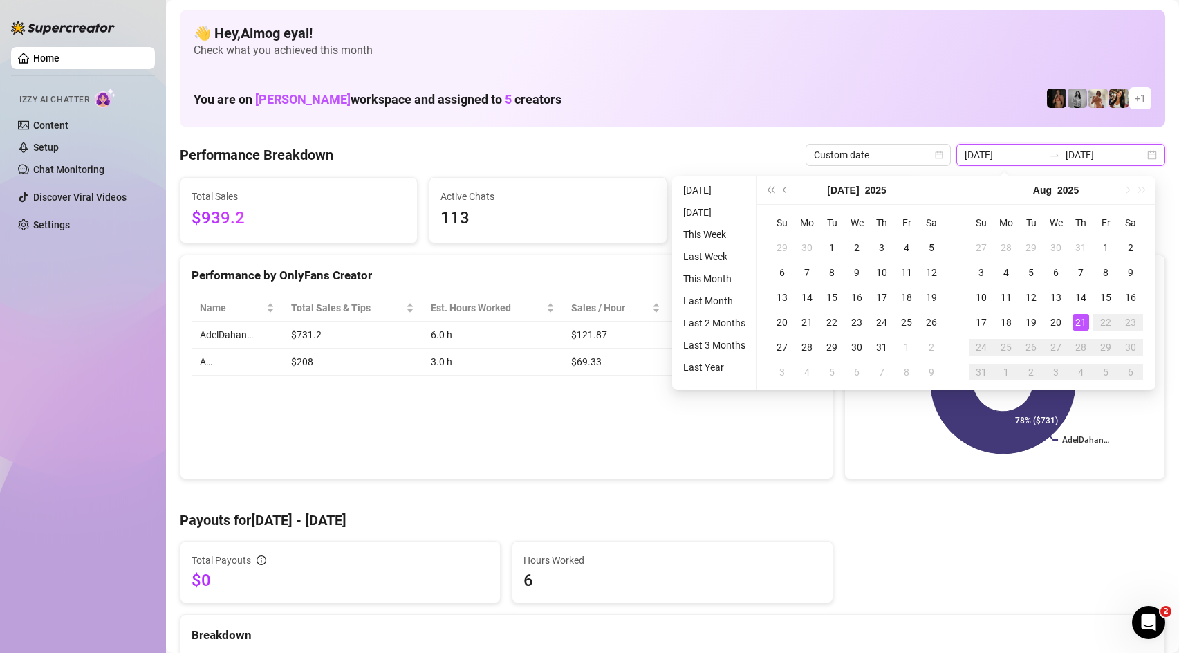
type input "[DATE]"
click at [702, 194] on li "[DATE]" at bounding box center [713, 190] width 73 height 17
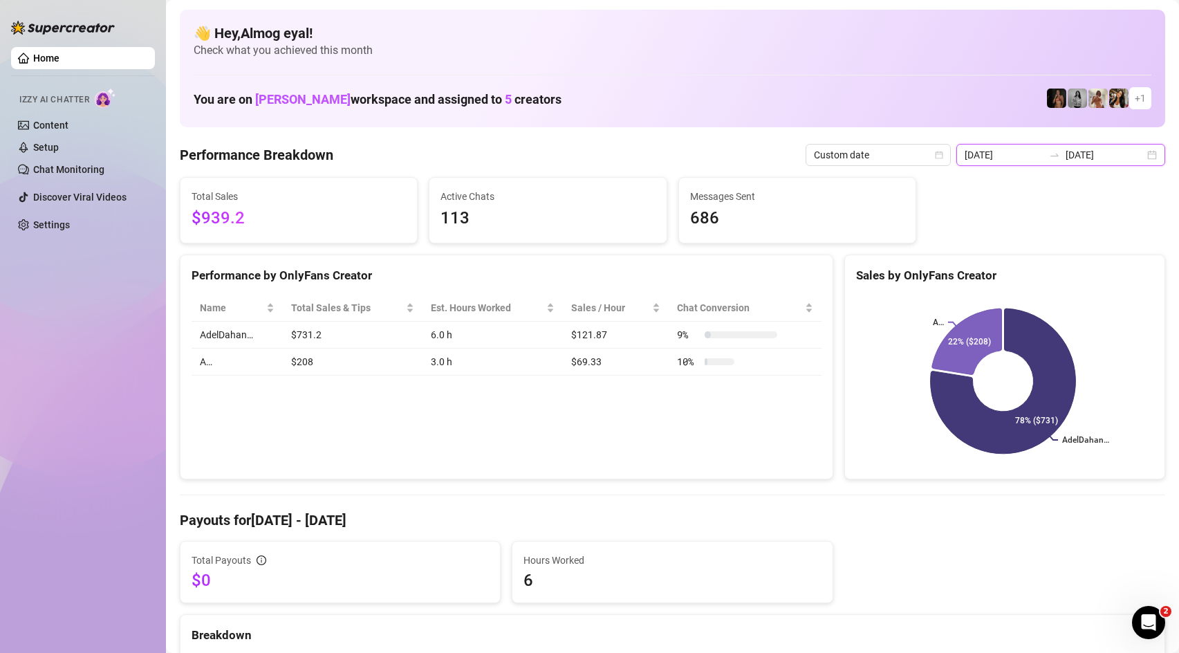
click at [1090, 156] on input "[DATE]" at bounding box center [1104, 154] width 79 height 15
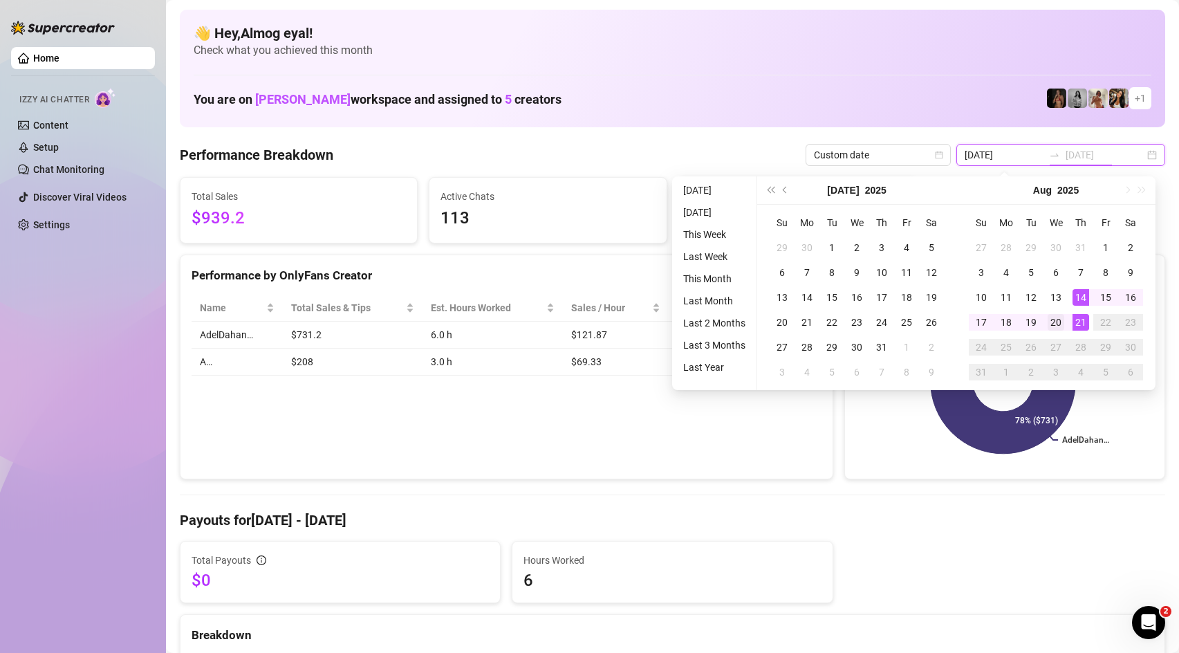
type input "[DATE]"
click at [1060, 315] on div "20" at bounding box center [1055, 322] width 17 height 17
type input "[DATE]"
click at [1053, 320] on div "20" at bounding box center [1055, 322] width 17 height 17
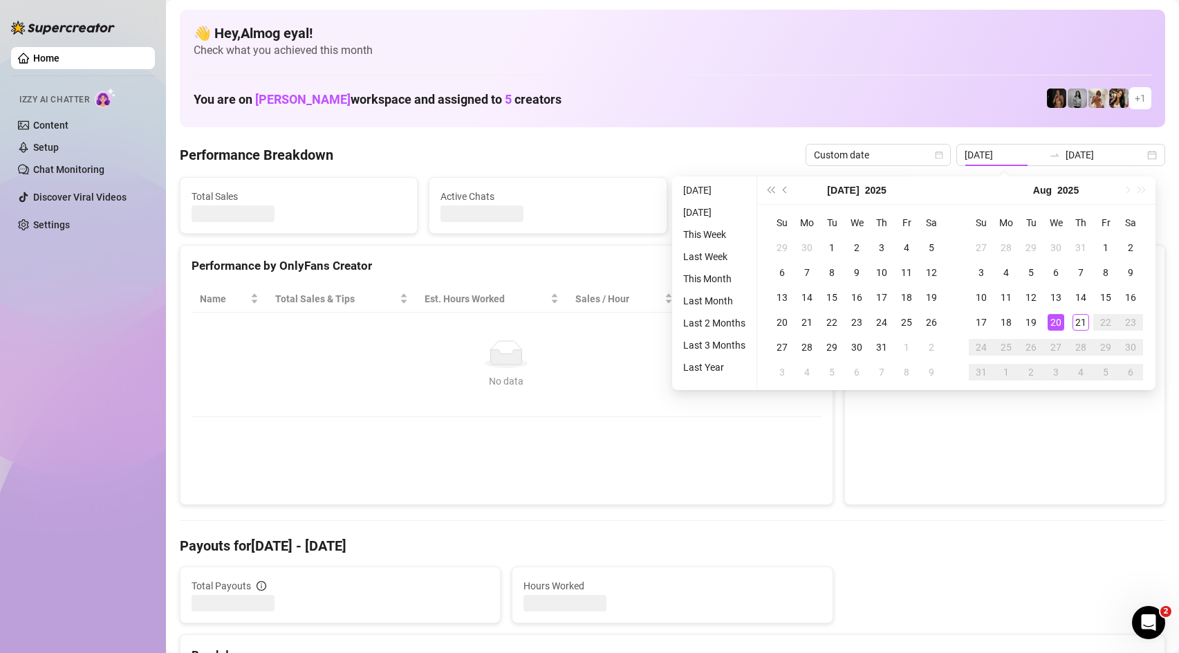
type input "[DATE]"
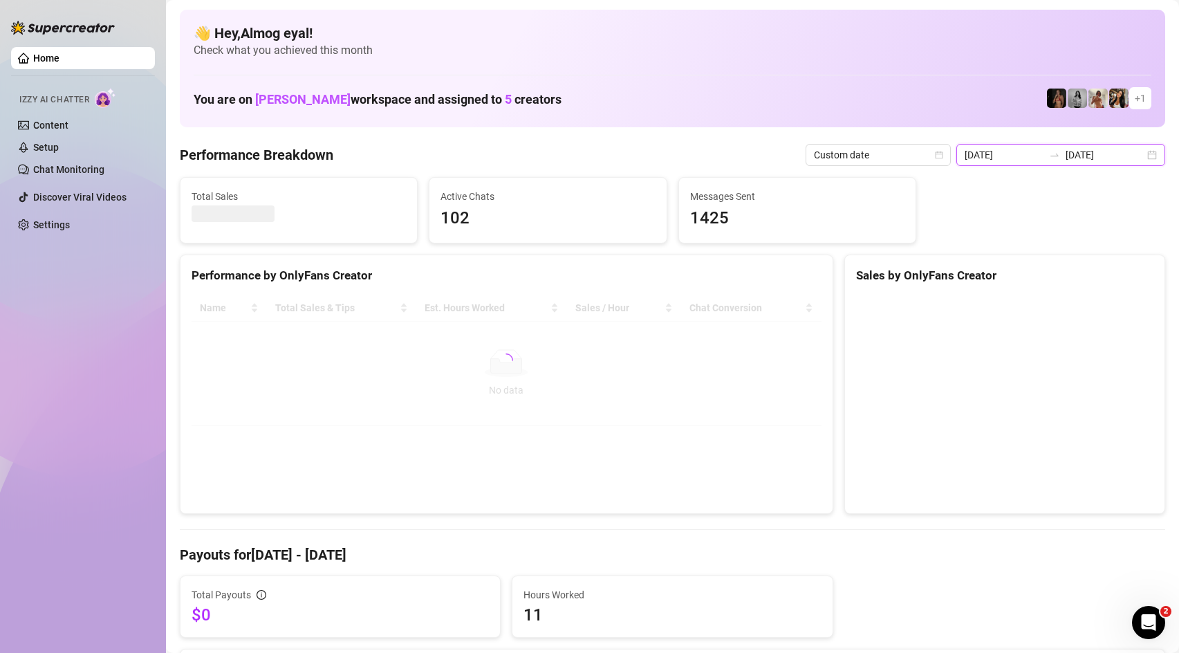
click at [1083, 156] on input "[DATE]" at bounding box center [1104, 154] width 79 height 15
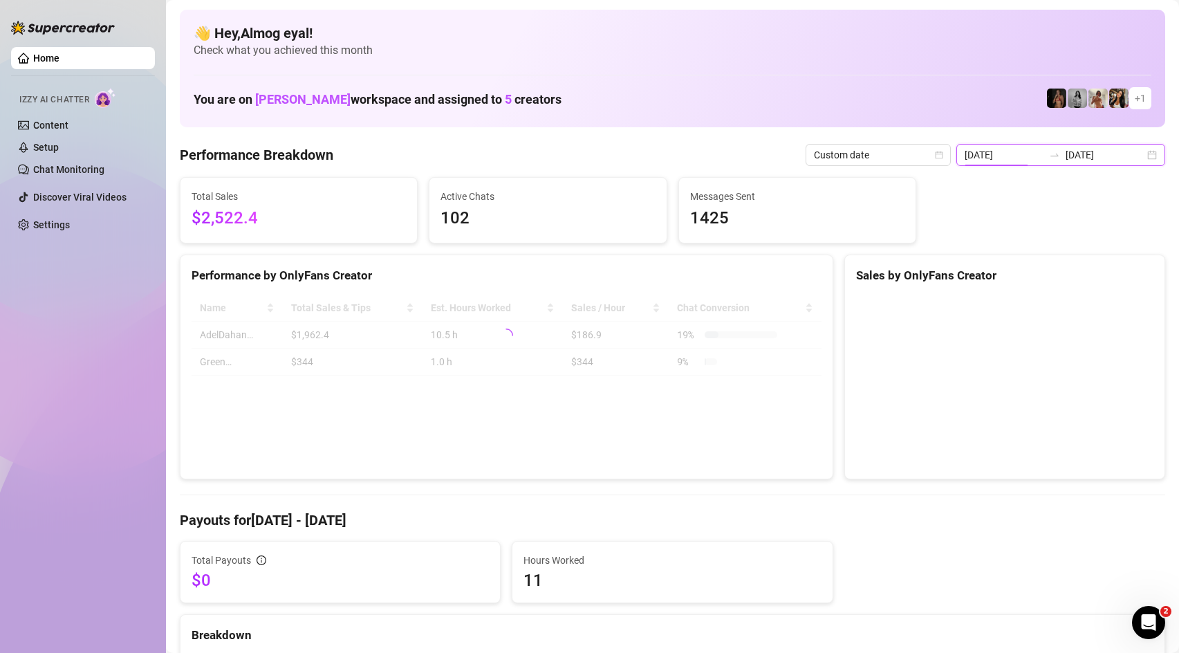
click at [1096, 158] on input "[DATE]" at bounding box center [1104, 154] width 79 height 15
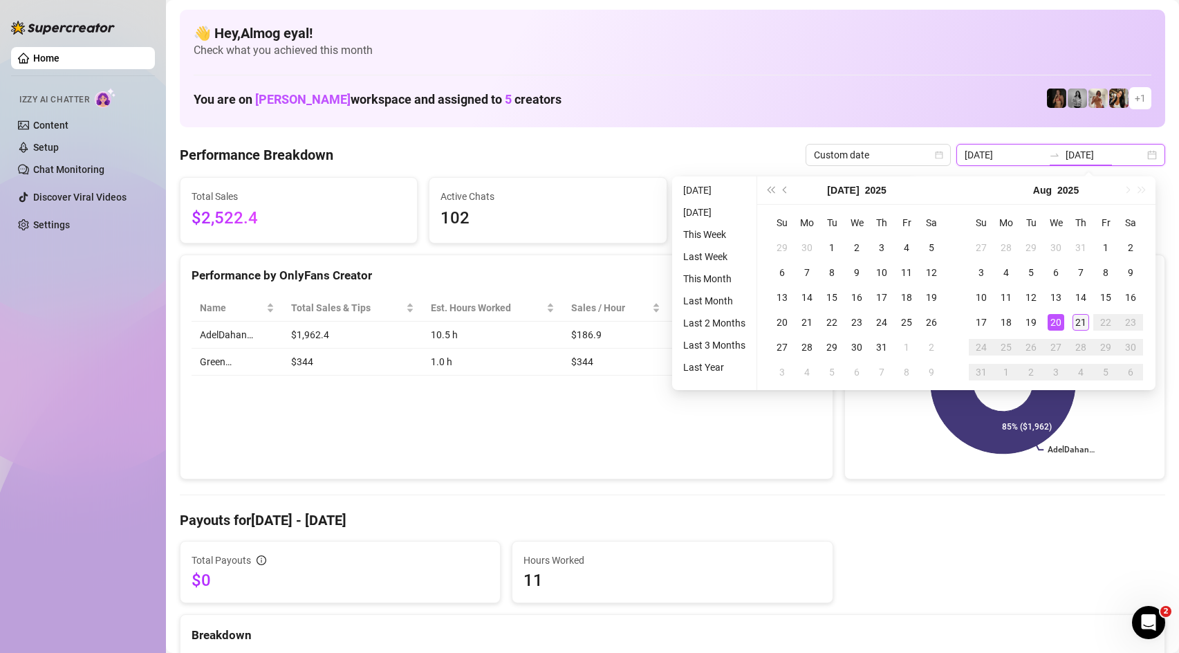
type input "[DATE]"
click at [1077, 318] on div "21" at bounding box center [1080, 322] width 17 height 17
click at [1083, 328] on div "21" at bounding box center [1080, 322] width 17 height 17
type input "[DATE]"
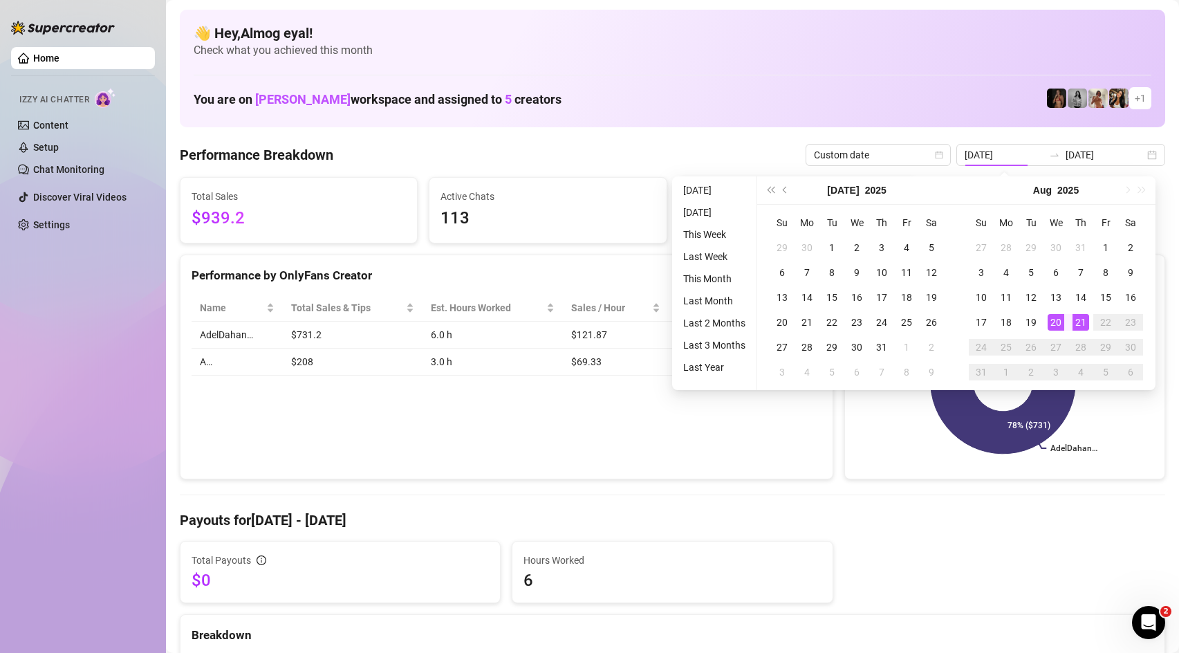
type input "[DATE]"
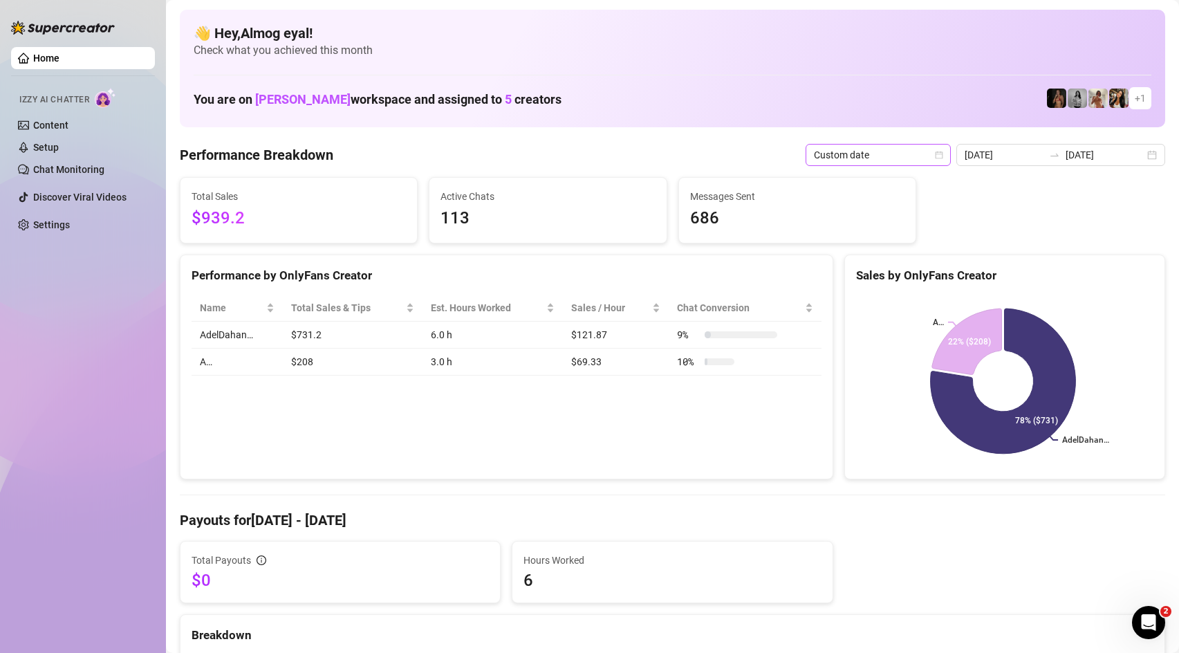
click at [856, 155] on span "Custom date" at bounding box center [878, 154] width 129 height 21
click at [876, 182] on div "Last 24 hours" at bounding box center [900, 182] width 123 height 15
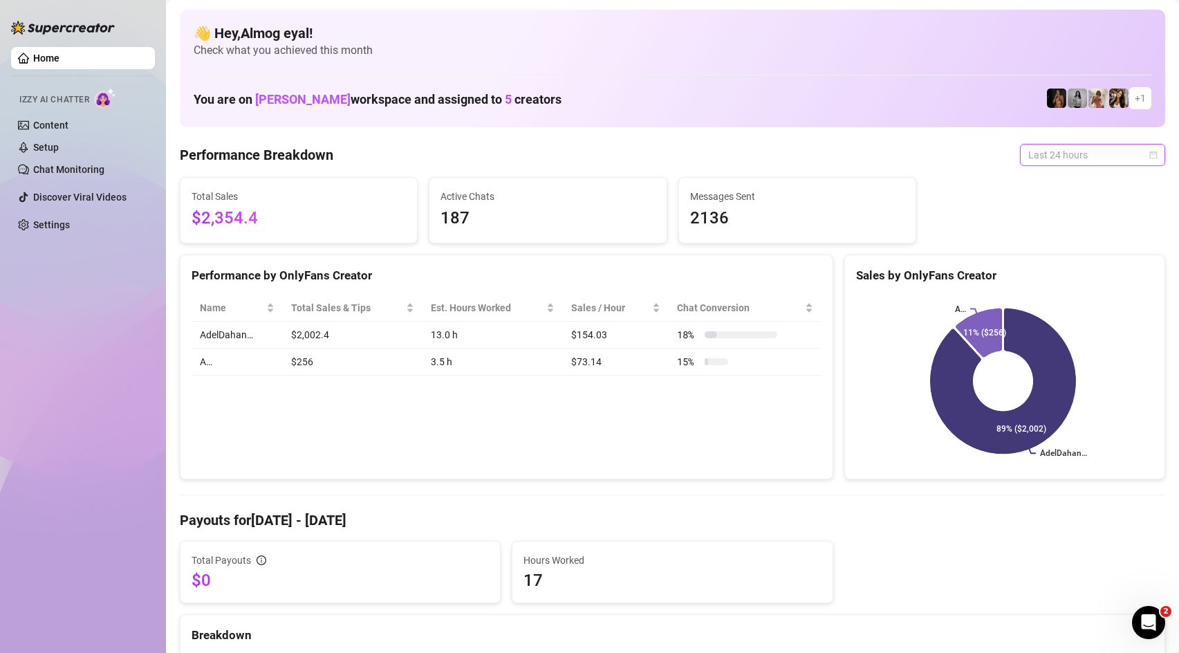
click at [1078, 151] on span "Last 24 hours" at bounding box center [1092, 154] width 129 height 21
click at [1054, 209] on div "Last 7 days" at bounding box center [1081, 204] width 123 height 15
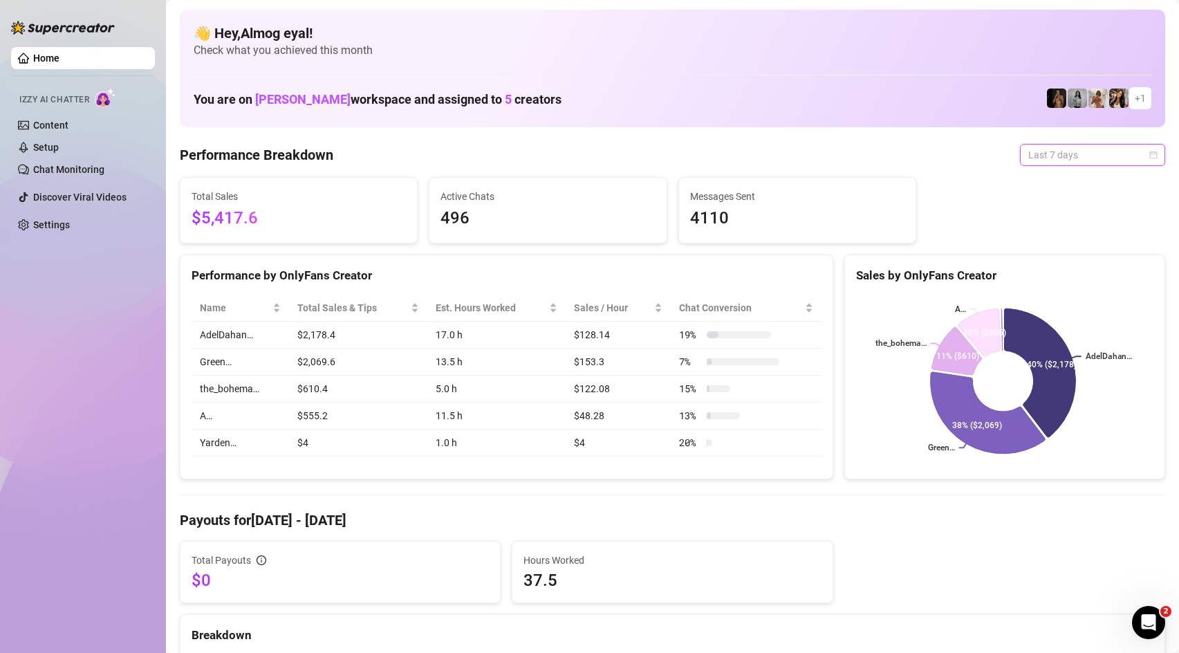
click at [1042, 157] on span "Last 7 days" at bounding box center [1092, 154] width 129 height 21
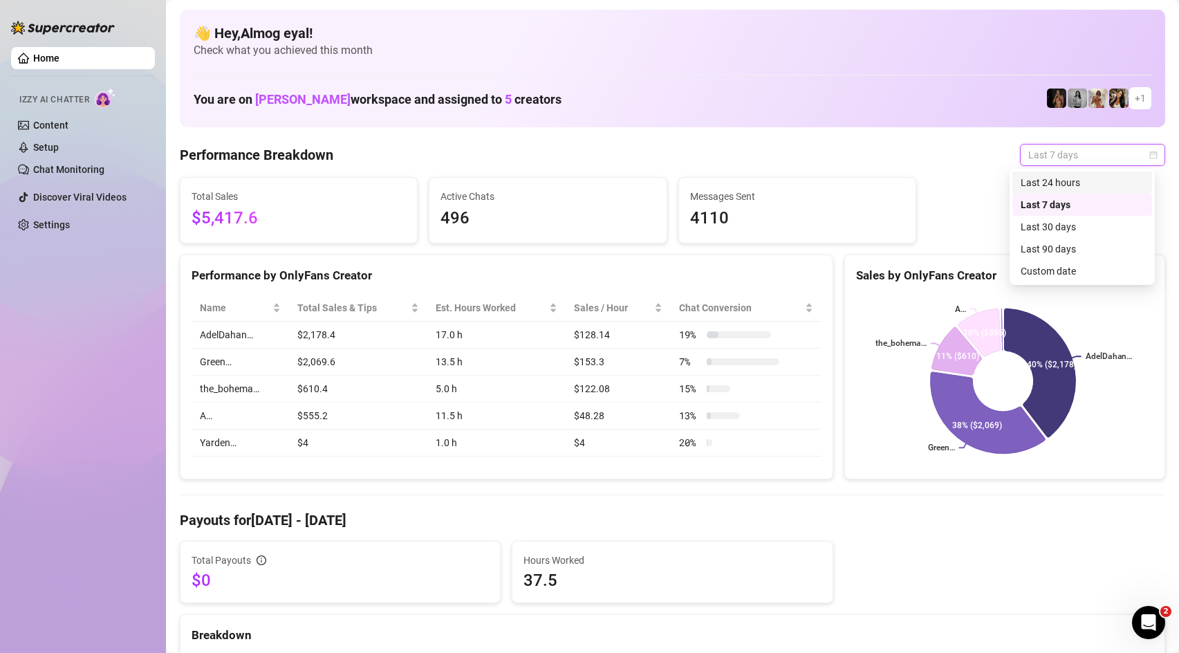
click at [1071, 185] on div "Last 24 hours" at bounding box center [1081, 182] width 123 height 15
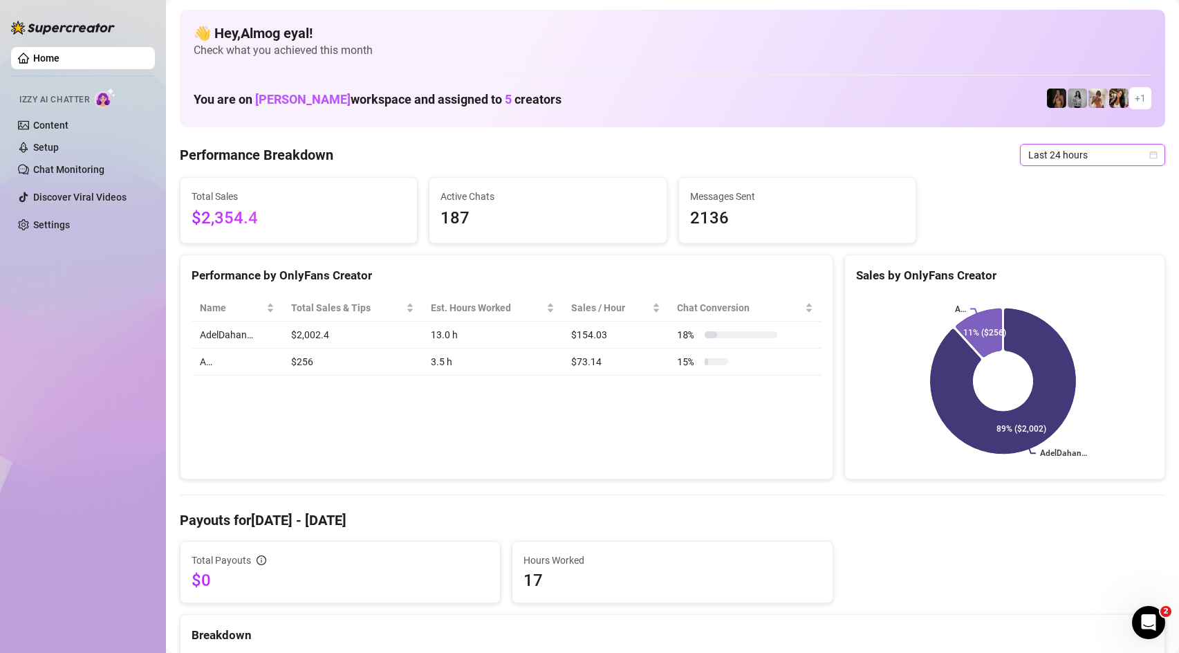
click at [1150, 158] on icon "calendar" at bounding box center [1154, 155] width 8 height 8
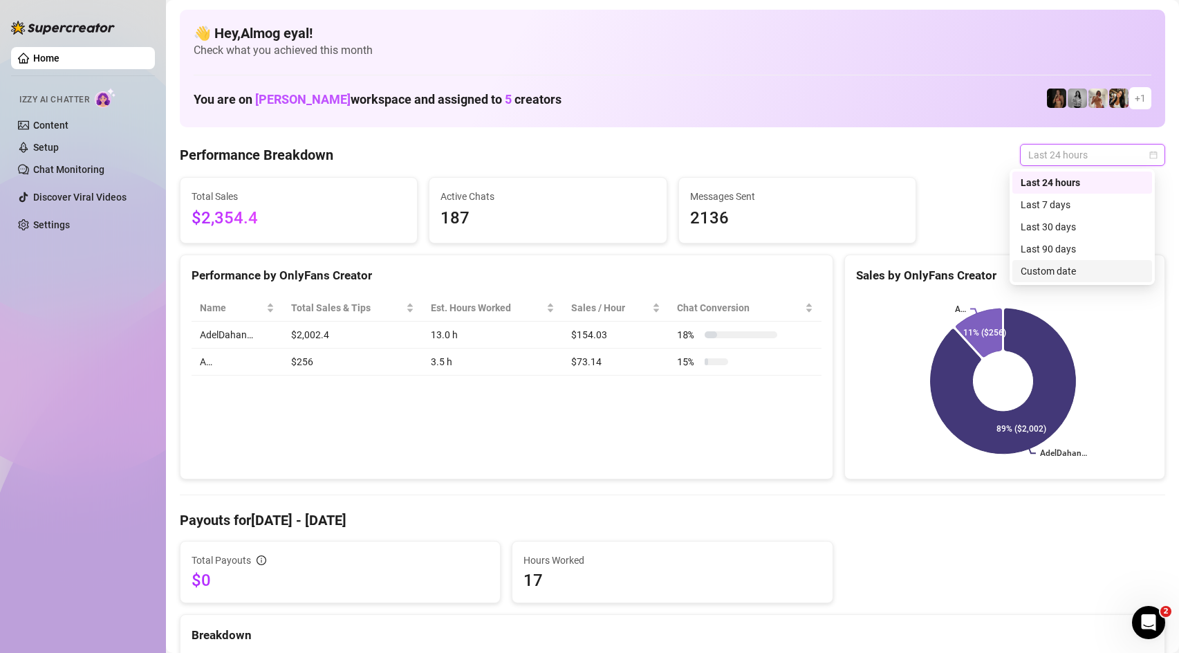
click at [1068, 268] on div "Custom date" at bounding box center [1081, 270] width 123 height 15
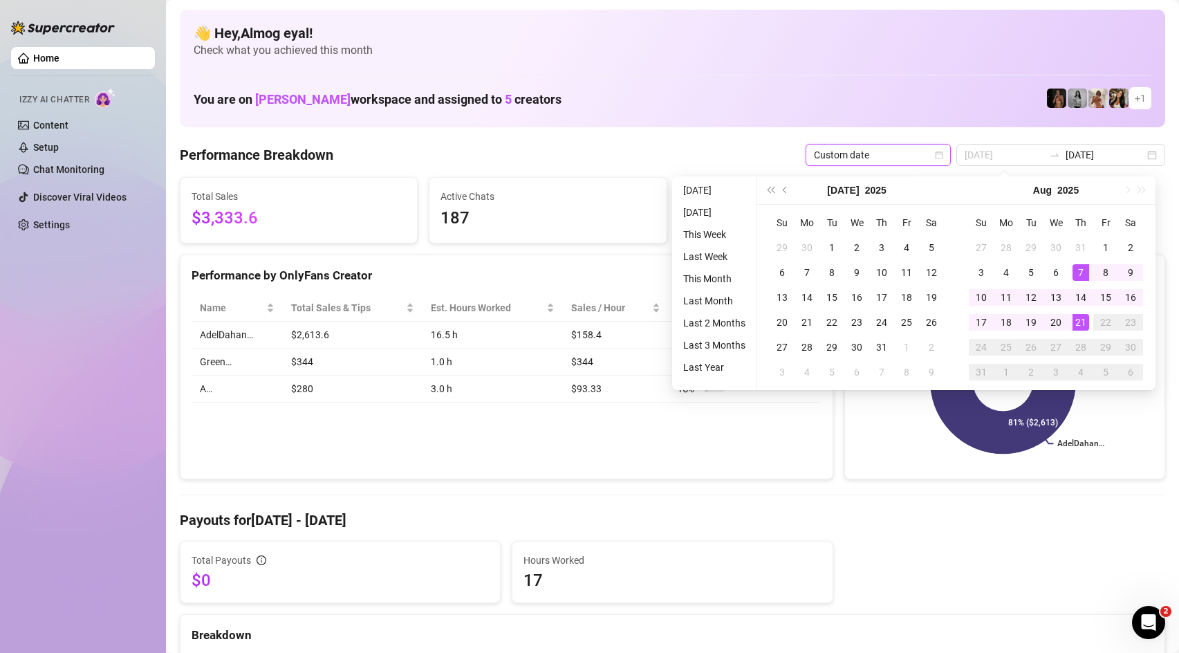
type input "[DATE]"
click at [1083, 316] on div "21" at bounding box center [1080, 322] width 17 height 17
click at [1080, 318] on div "21" at bounding box center [1080, 322] width 17 height 17
type input "[DATE]"
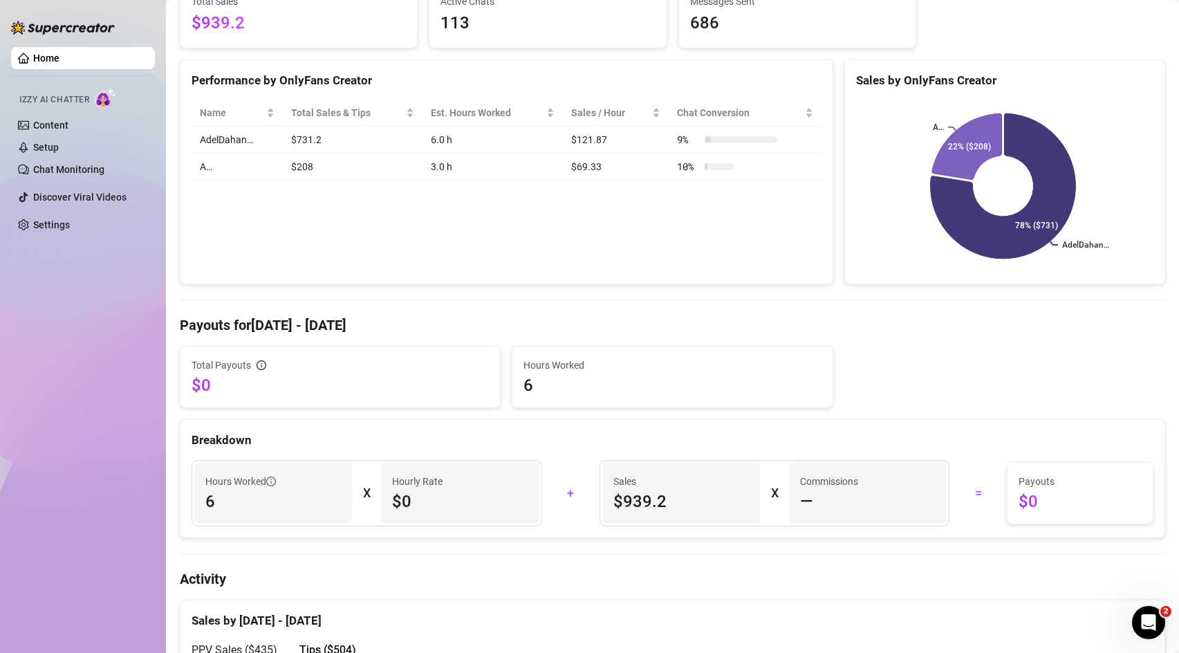
scroll to position [466, 0]
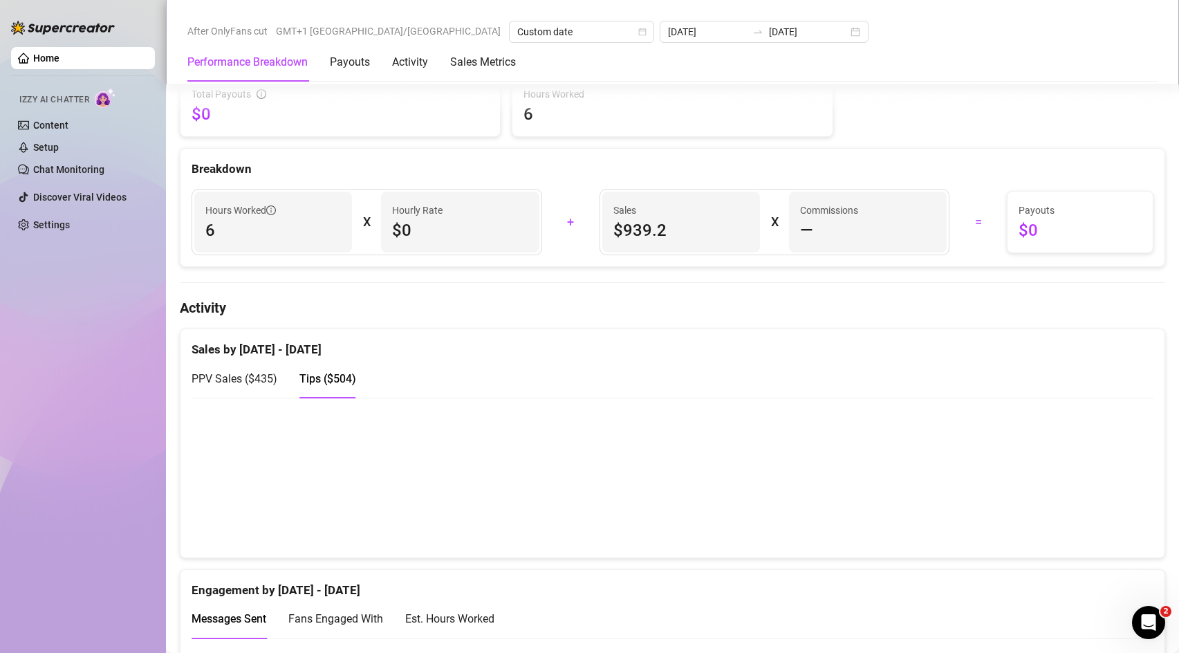
click at [394, 378] on div "PPV Sales ( $435 ) Tips ( $504 )" at bounding box center [672, 378] width 962 height 39
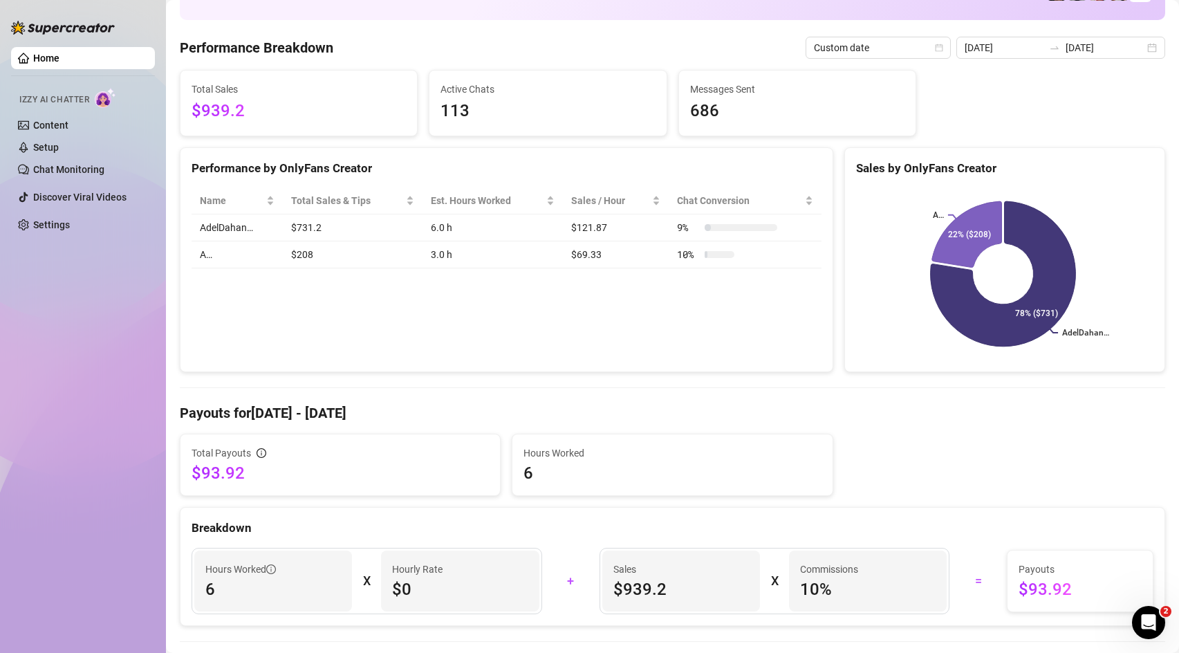
scroll to position [0, 0]
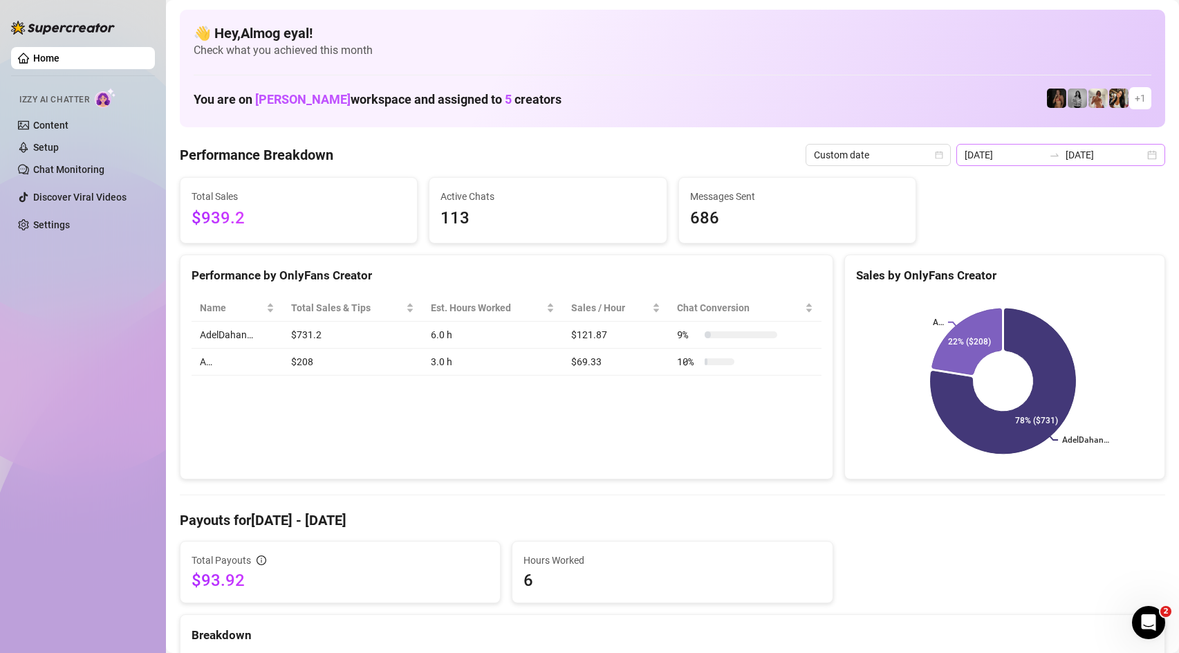
click at [1065, 154] on div at bounding box center [1054, 154] width 22 height 11
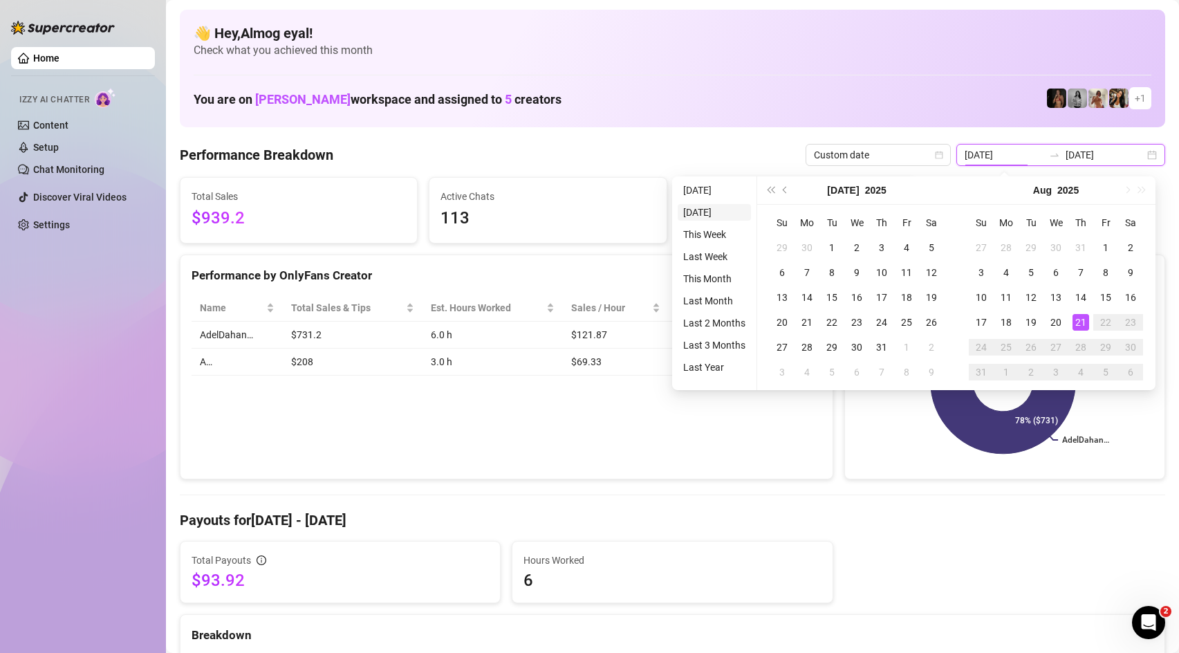
type input "[DATE]"
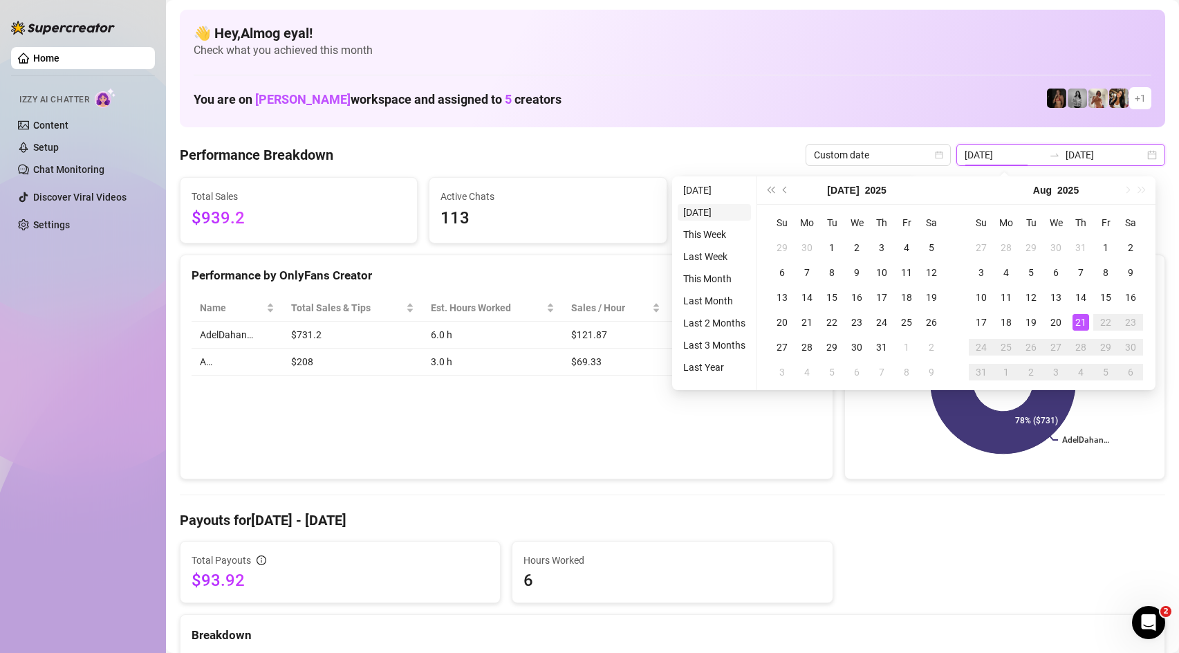
type input "[DATE]"
click at [713, 217] on li "[DATE]" at bounding box center [713, 212] width 73 height 17
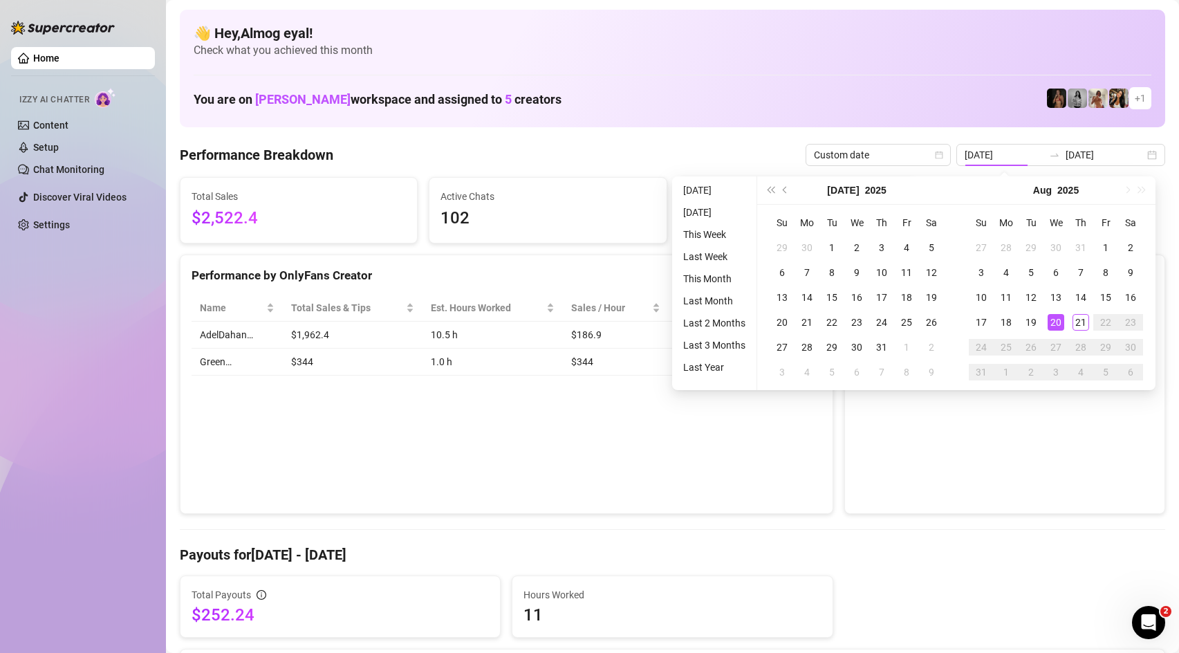
type input "[DATE]"
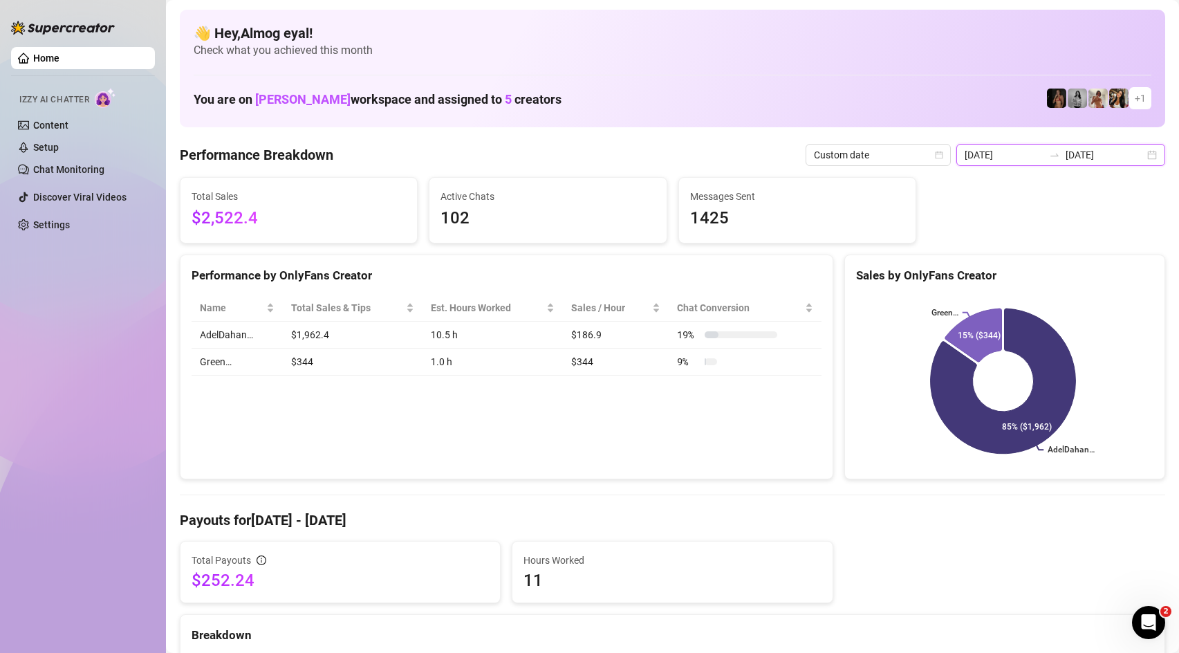
click at [1093, 157] on input "[DATE]" at bounding box center [1104, 154] width 79 height 15
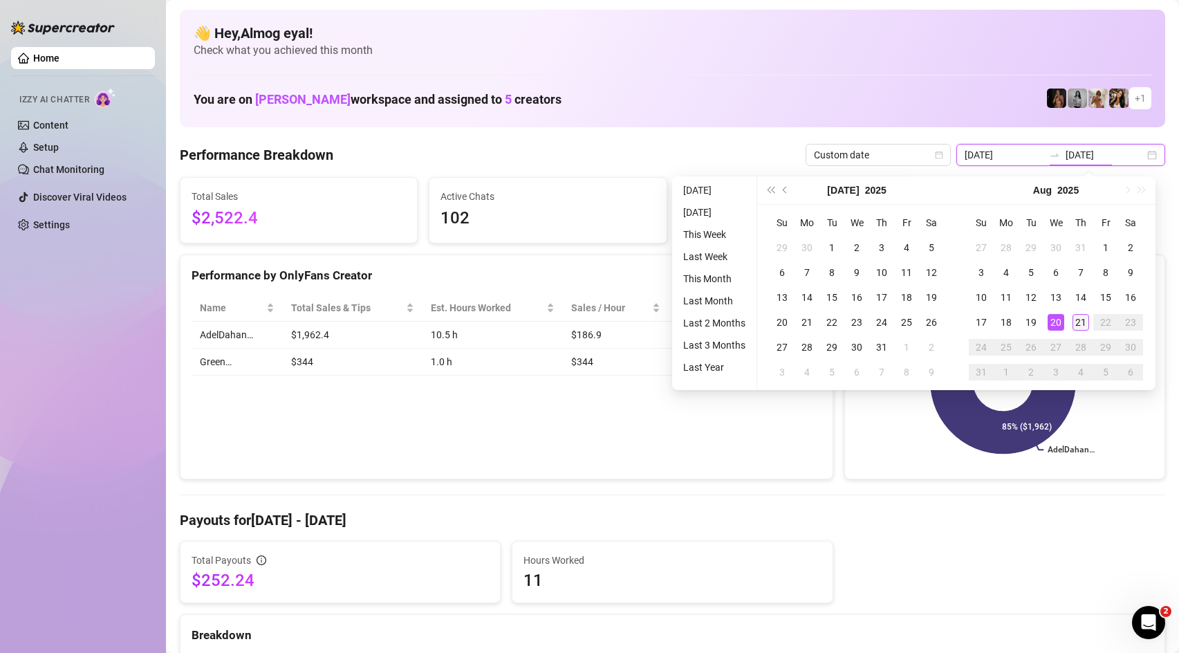
type input "[DATE]"
click at [1084, 321] on div "21" at bounding box center [1080, 322] width 17 height 17
type input "[DATE]"
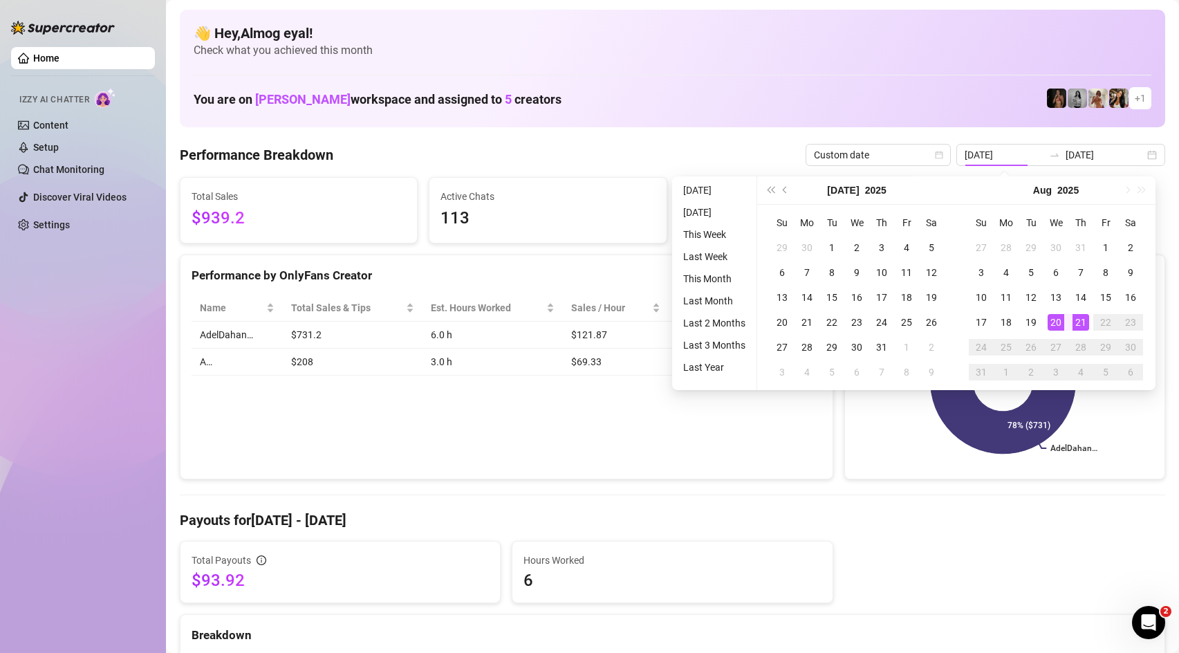
type input "[DATE]"
